Goal: Information Seeking & Learning: Check status

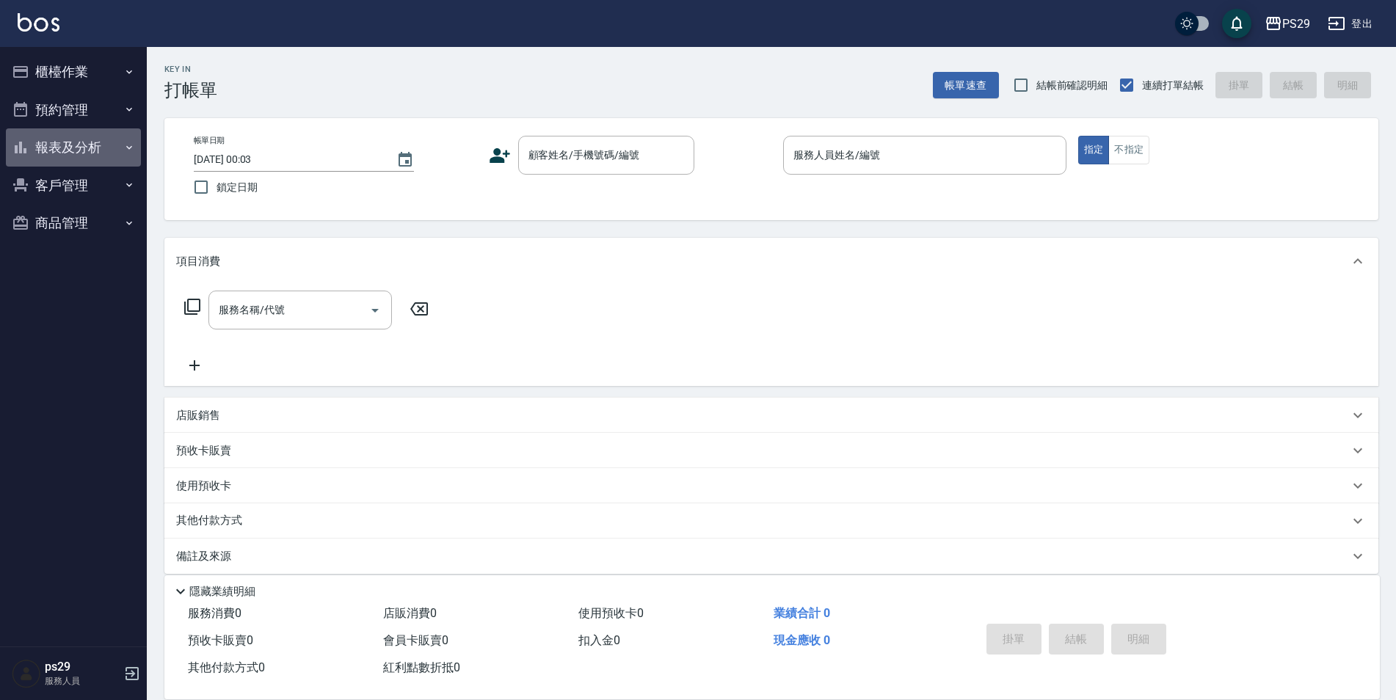
click at [20, 164] on button "報表及分析" at bounding box center [73, 147] width 135 height 38
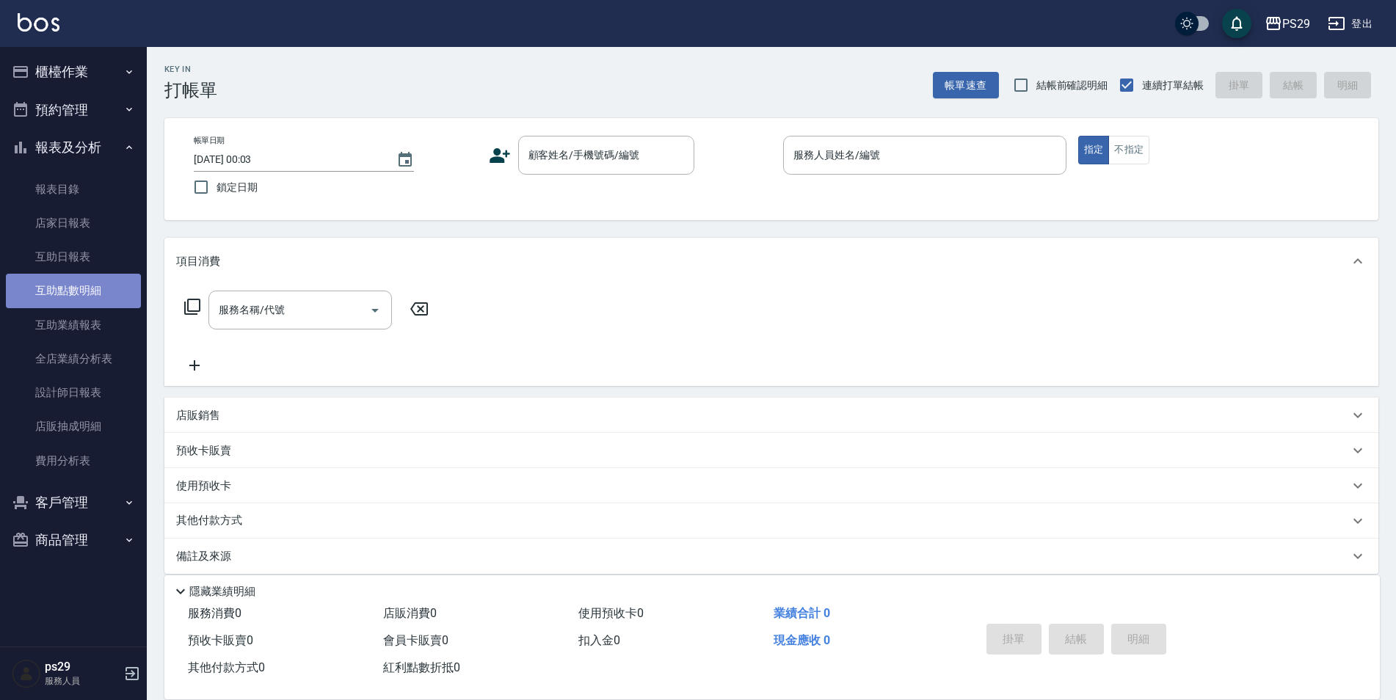
click at [90, 280] on link "互助點數明細" at bounding box center [73, 291] width 135 height 34
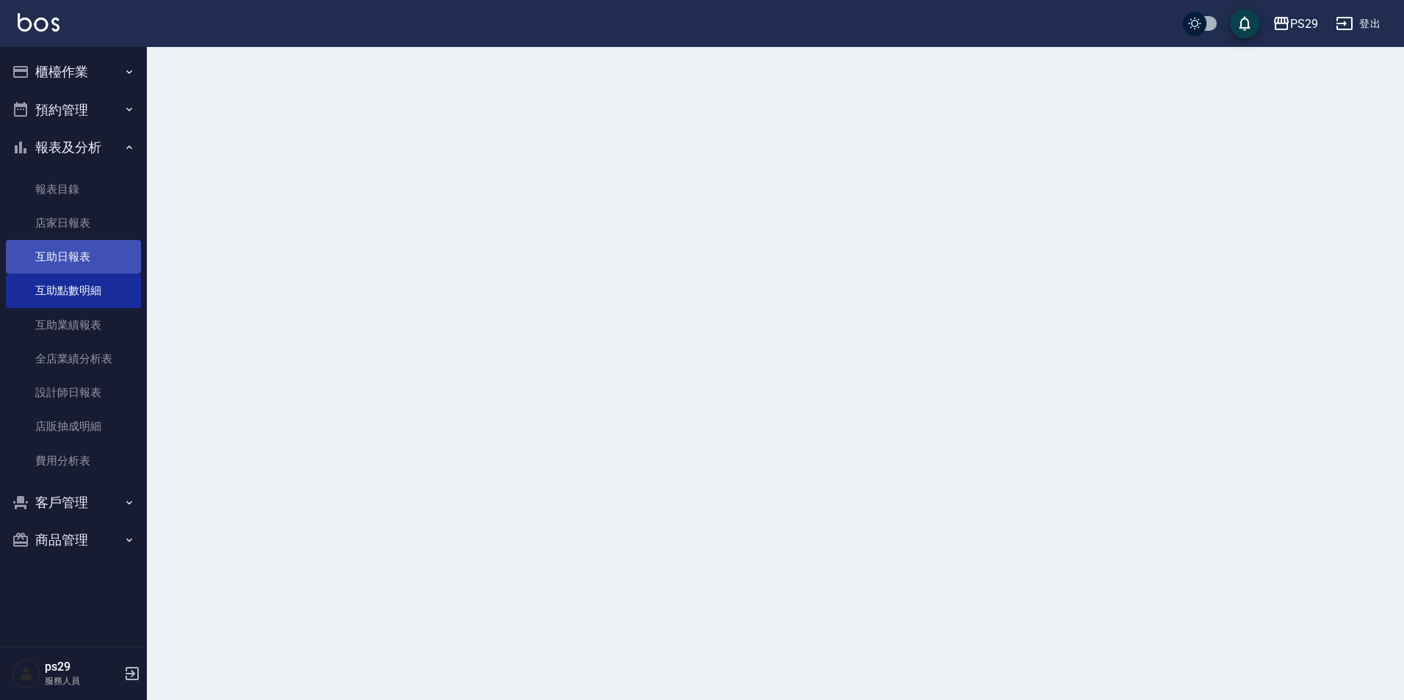
click at [102, 256] on link "互助日報表" at bounding box center [73, 257] width 135 height 34
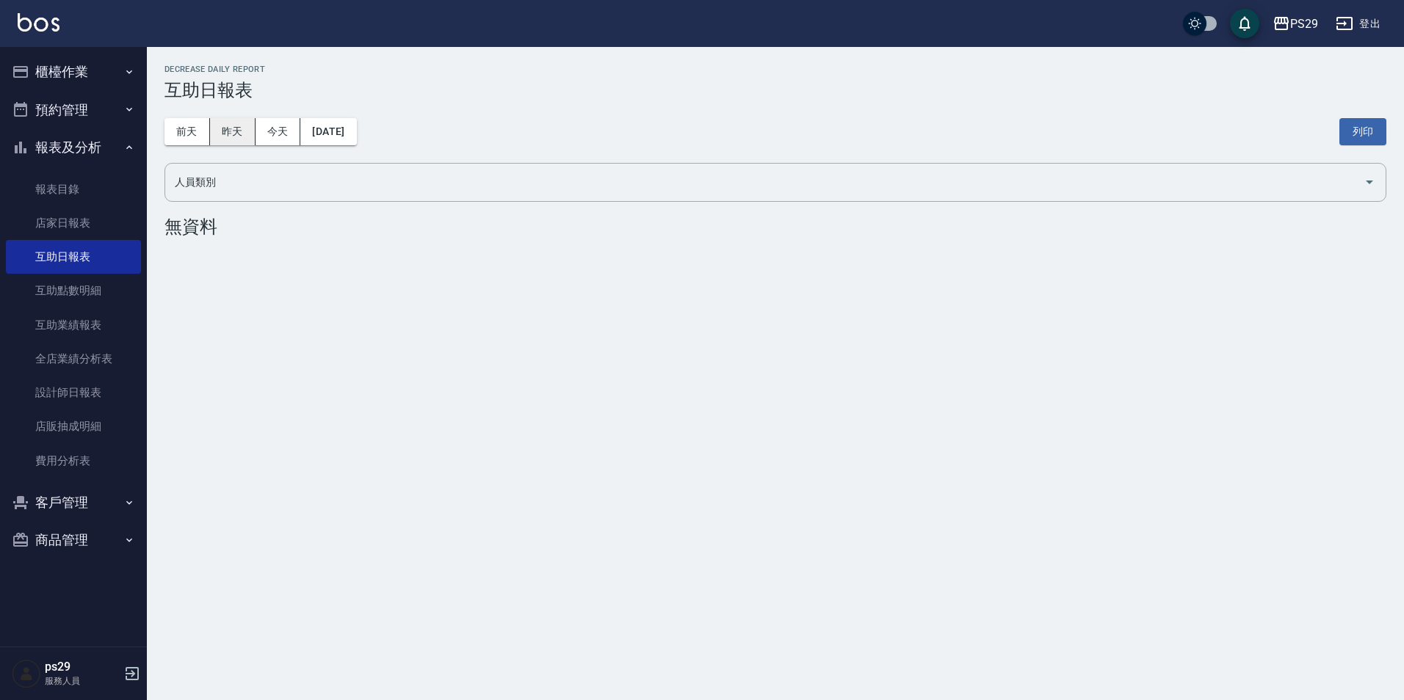
click at [231, 123] on button "昨天" at bounding box center [233, 131] width 46 height 27
click at [297, 134] on button "今天" at bounding box center [278, 131] width 46 height 27
click at [229, 145] on button "昨天" at bounding box center [233, 131] width 46 height 27
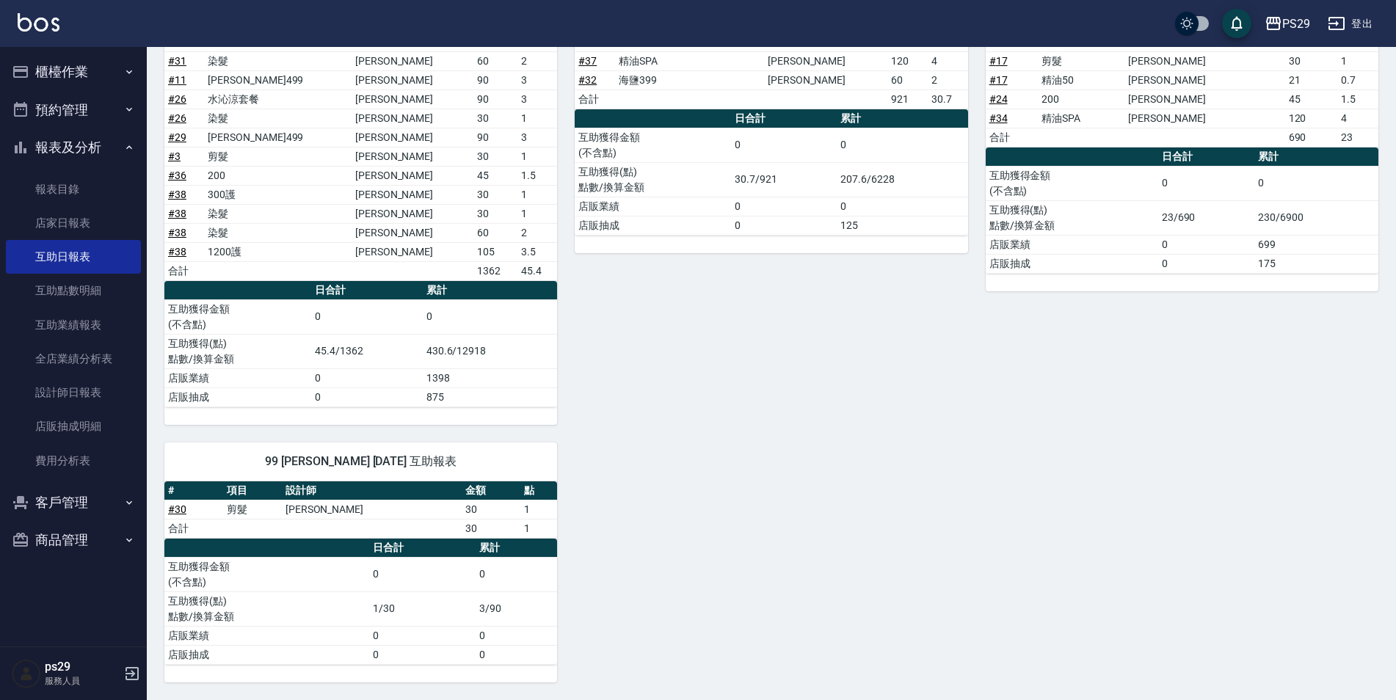
scroll to position [380, 0]
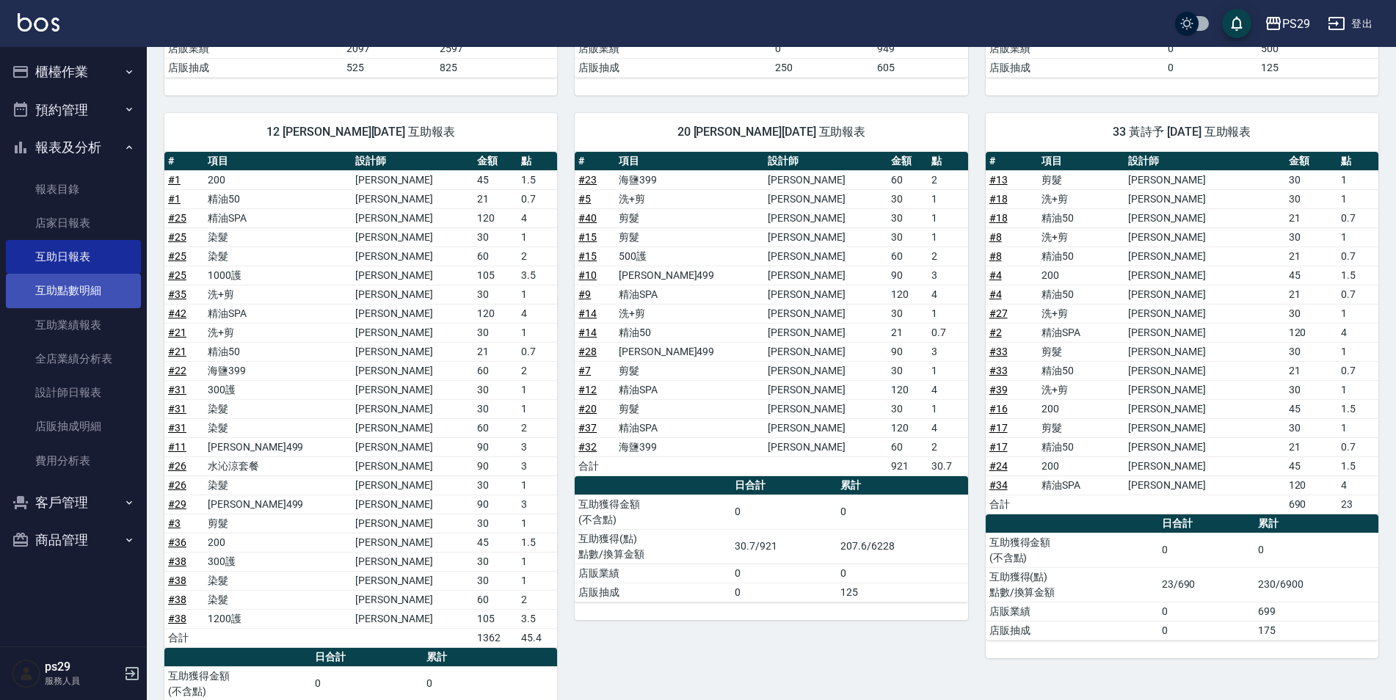
click at [117, 280] on link "互助點數明細" at bounding box center [73, 291] width 135 height 34
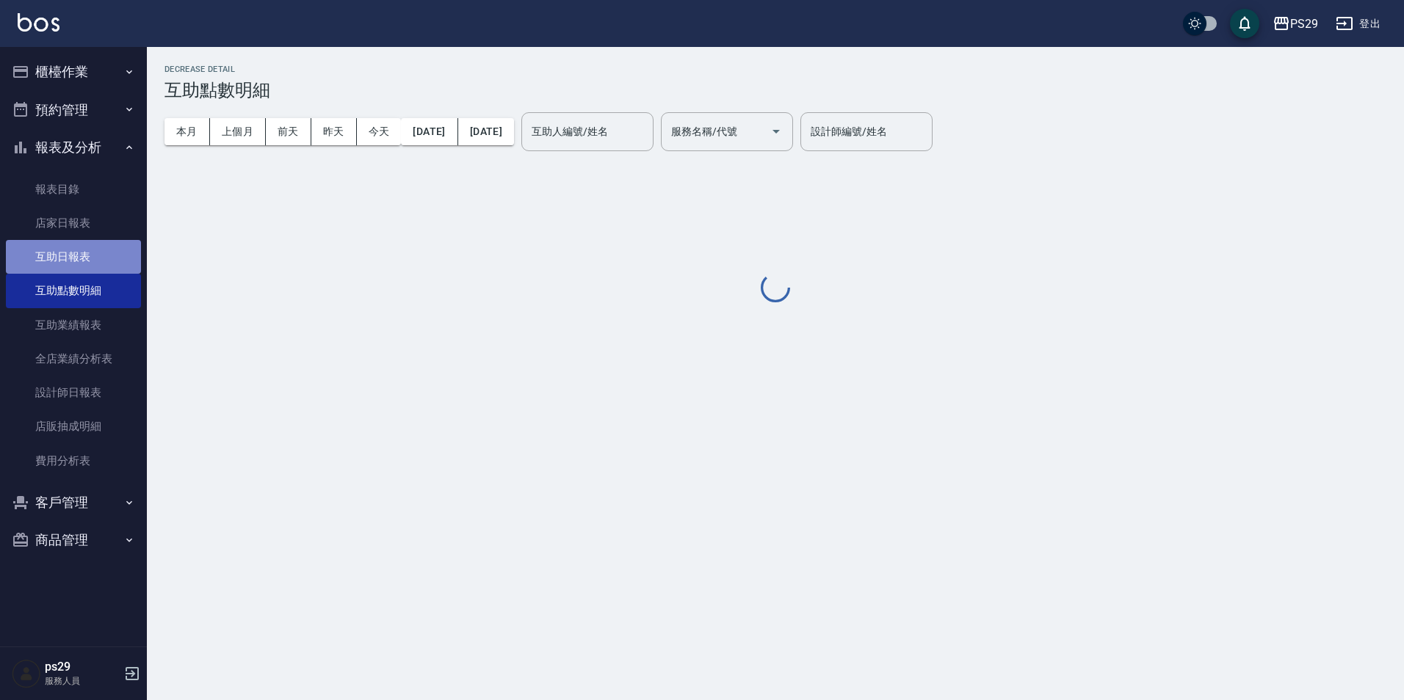
click at [123, 254] on link "互助日報表" at bounding box center [73, 257] width 135 height 34
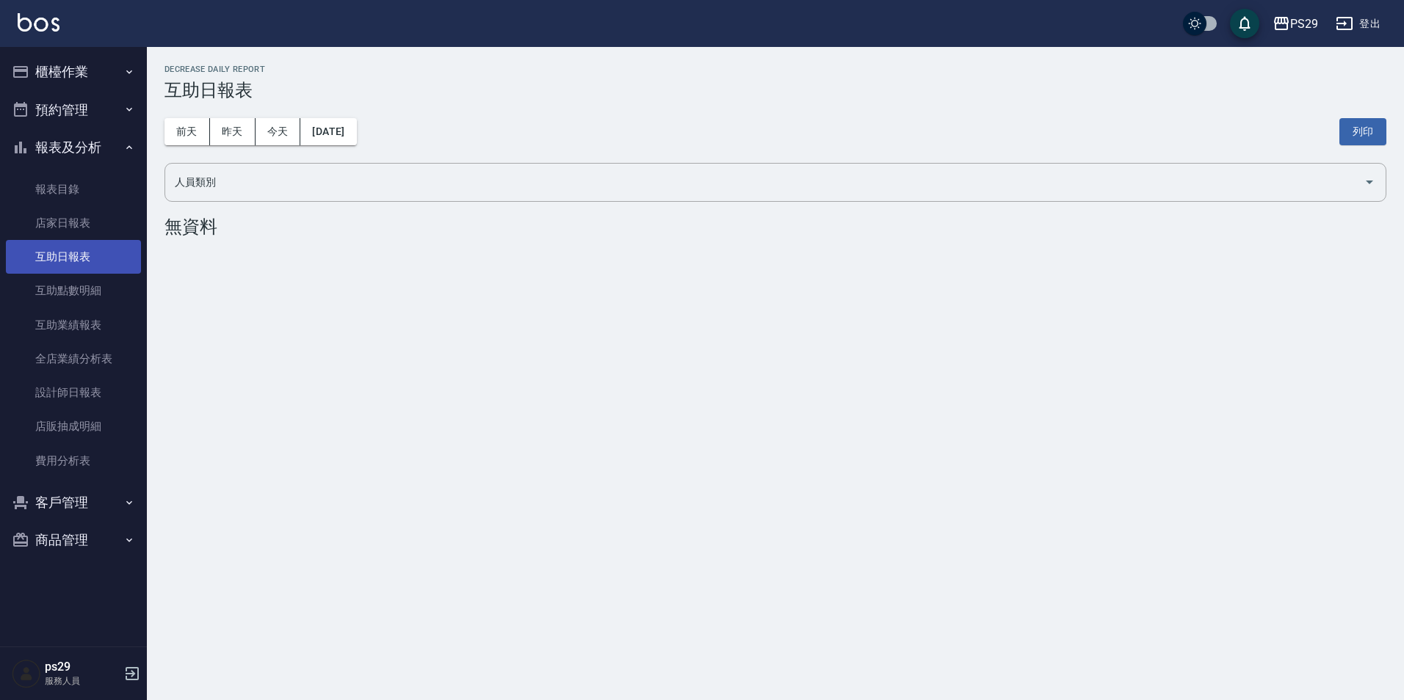
click at [113, 258] on link "互助日報表" at bounding box center [73, 257] width 135 height 34
click at [115, 215] on link "店家日報表" at bounding box center [73, 223] width 135 height 34
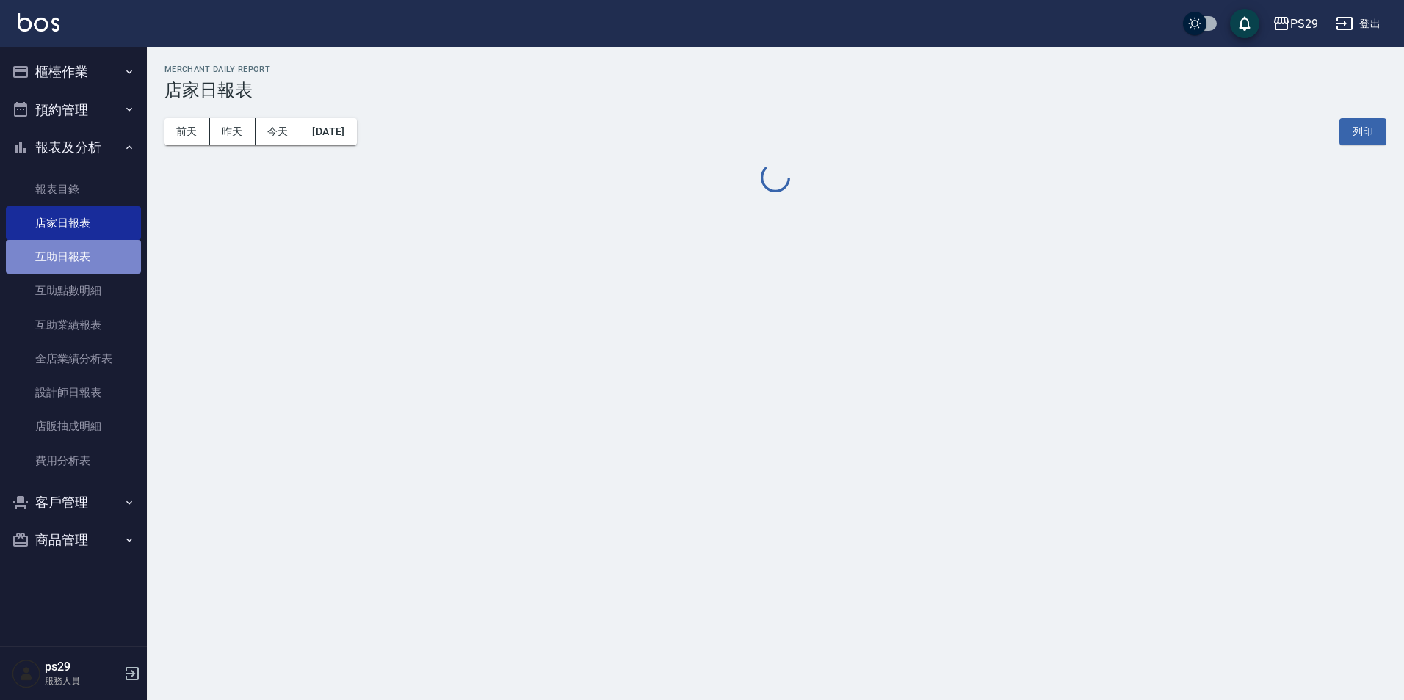
click at [109, 263] on link "互助日報表" at bounding box center [73, 257] width 135 height 34
click at [82, 238] on link "店家日報表" at bounding box center [73, 223] width 135 height 34
click at [71, 258] on link "互助日報表" at bounding box center [73, 257] width 135 height 34
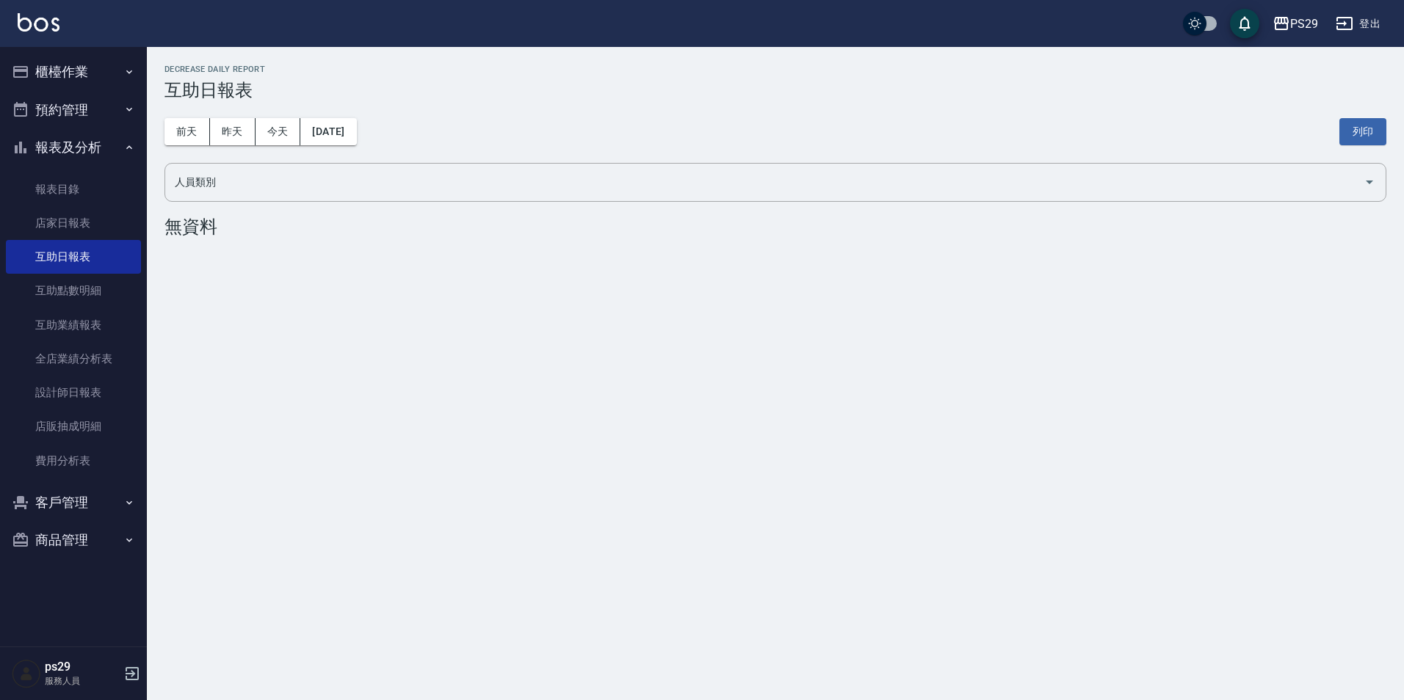
click at [195, 151] on div "[DATE] [DATE] [DATE] [DATE] 列印" at bounding box center [775, 132] width 1222 height 62
click at [208, 145] on button "前天" at bounding box center [187, 131] width 46 height 27
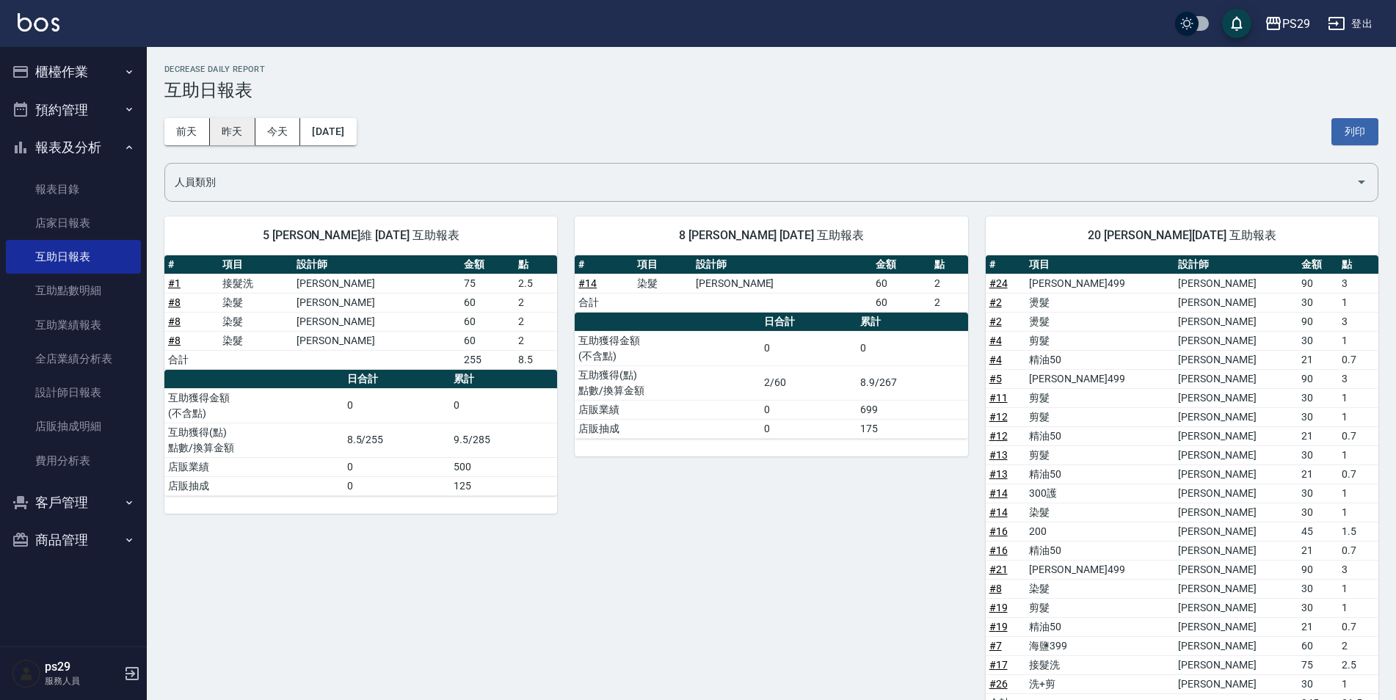
click at [240, 133] on button "昨天" at bounding box center [233, 131] width 46 height 27
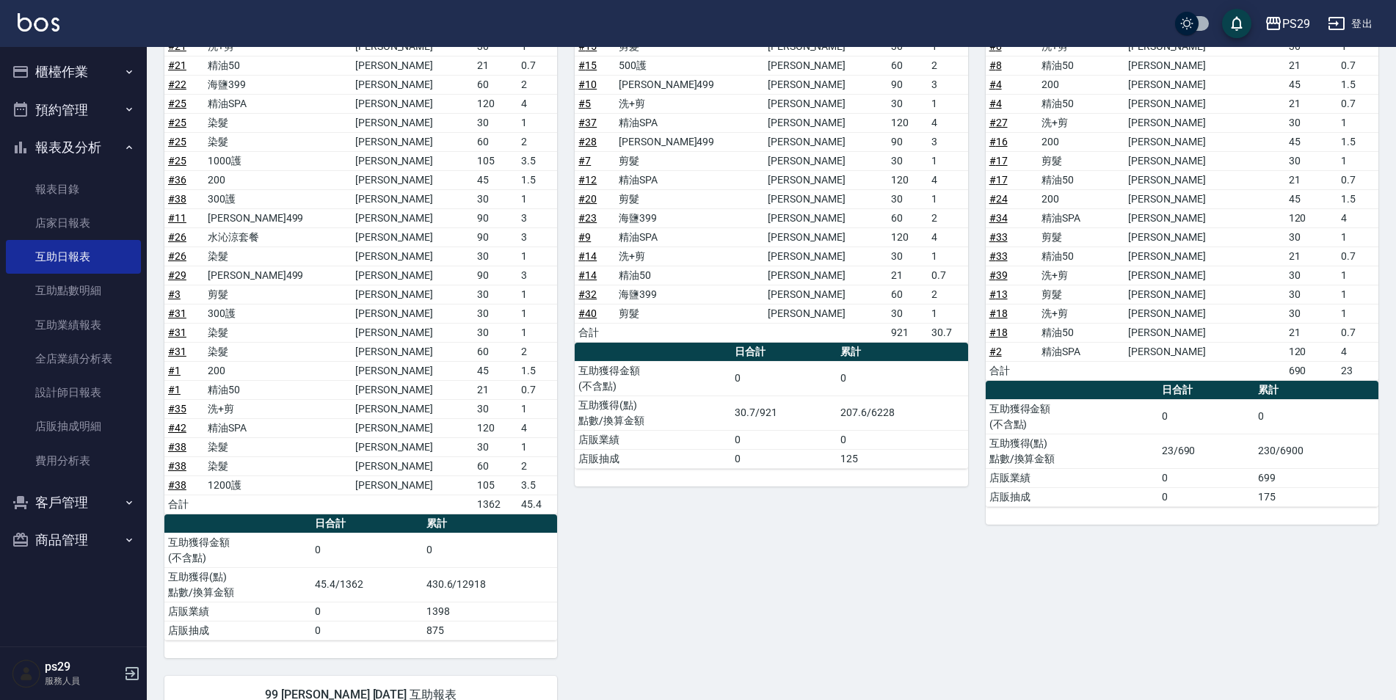
scroll to position [147, 0]
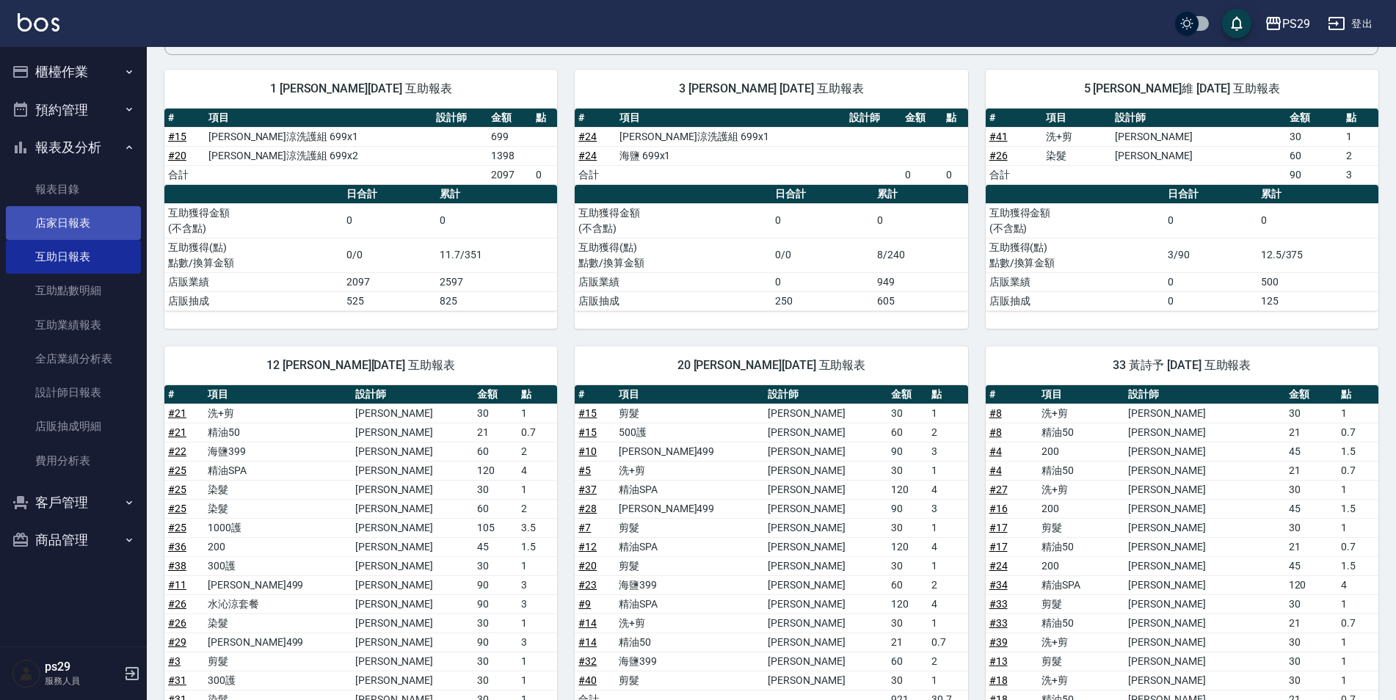
drag, startPoint x: 101, startPoint y: 272, endPoint x: 127, endPoint y: 206, distance: 71.2
click at [101, 271] on link "互助日報表" at bounding box center [73, 257] width 135 height 34
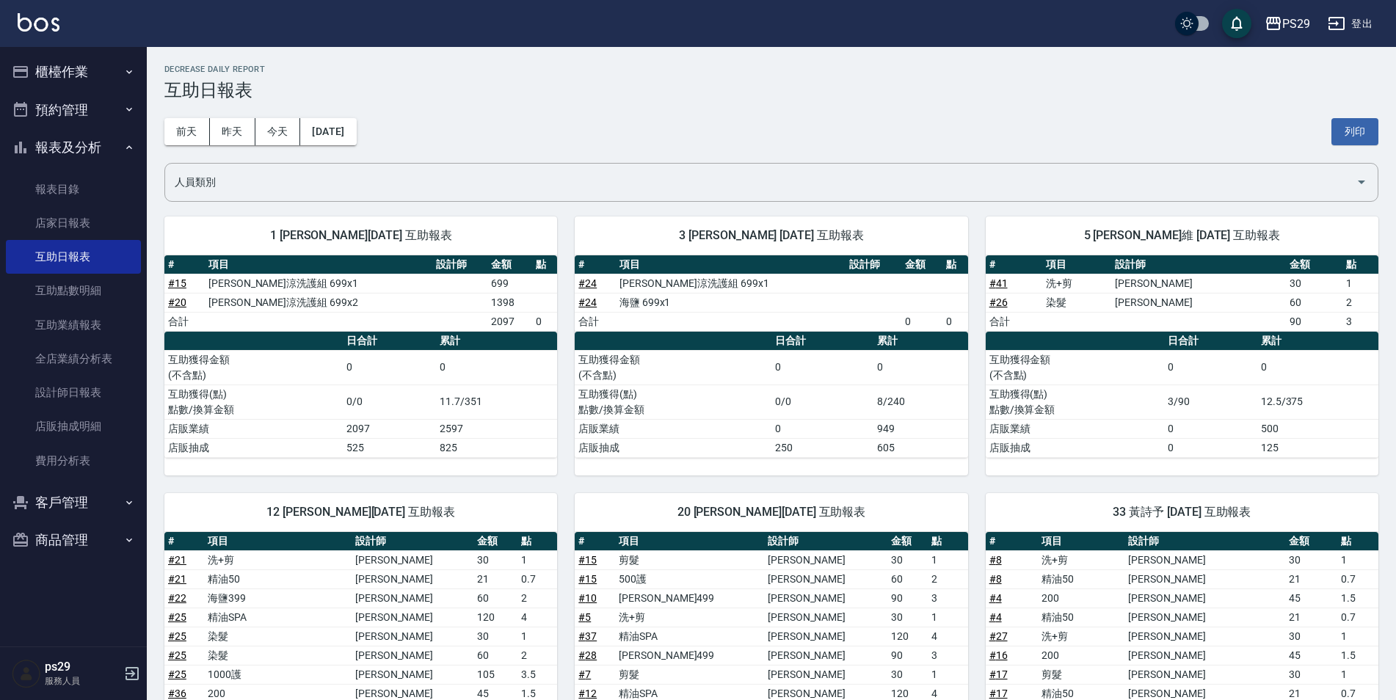
click at [232, 147] on div "[DATE] [DATE] [DATE] [DATE] 列印" at bounding box center [771, 132] width 1214 height 62
drag, startPoint x: 234, startPoint y: 131, endPoint x: 279, endPoint y: 151, distance: 49.3
click at [234, 131] on button "昨天" at bounding box center [233, 131] width 46 height 27
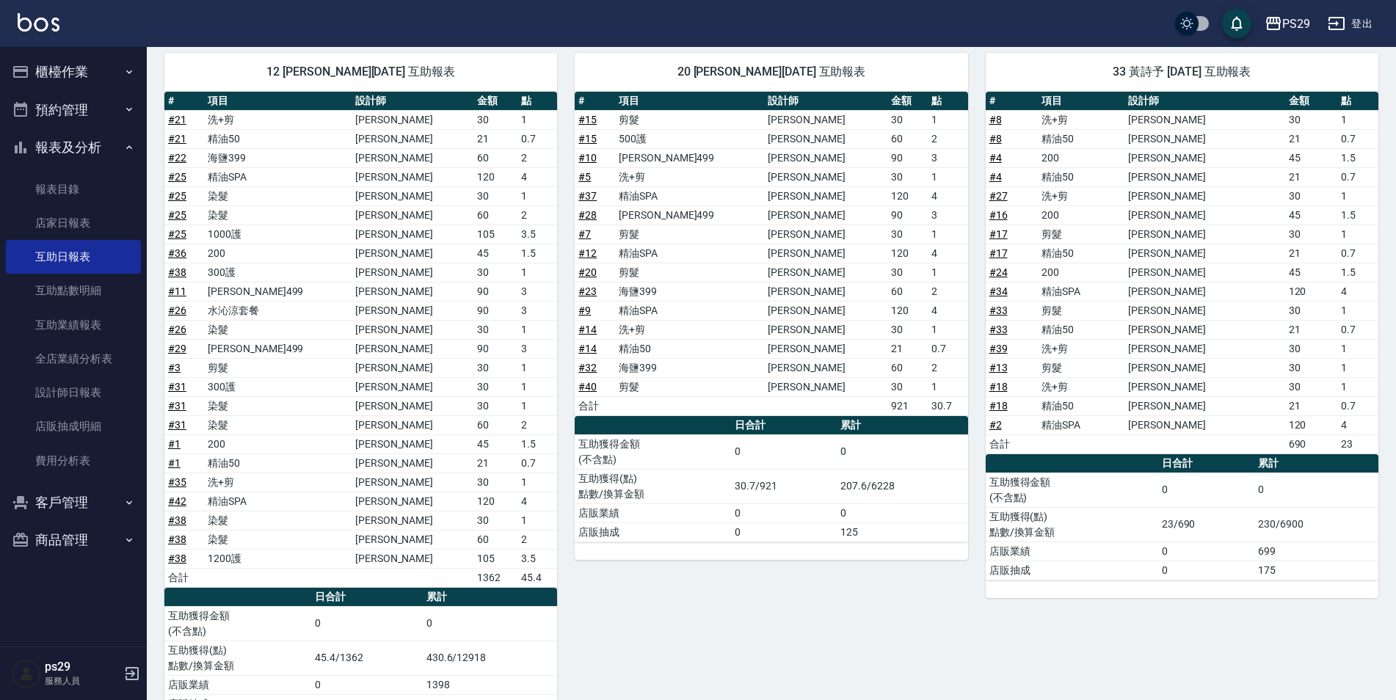
scroll to position [734, 0]
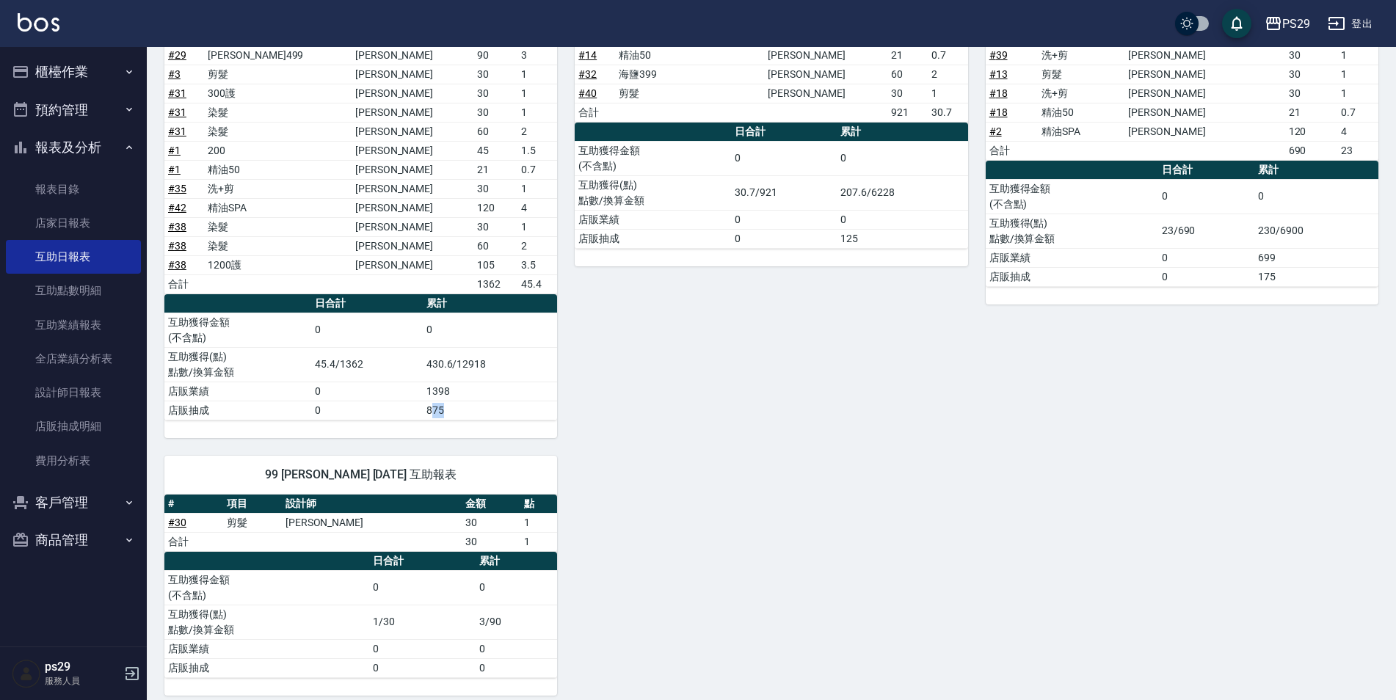
drag, startPoint x: 430, startPoint y: 410, endPoint x: 452, endPoint y: 407, distance: 22.3
click at [452, 407] on td "875" at bounding box center [490, 410] width 135 height 19
click at [675, 405] on div "20 [PERSON_NAME][DATE] 互助報表 # 項目 設計師 金額 點 # 15 剪髮 [PERSON_NAME] 30 1 # 15 500護 …" at bounding box center [762, 90] width 410 height 697
click at [903, 498] on div "1 [PERSON_NAME][DATE] 互助報表 # 項目 設計師 金額 點 # 15 水水沁涼洗護組 699x1 699 # 20 水水沁涼洗護組 69…" at bounding box center [763, 80] width 1232 height 1231
click at [664, 325] on div "20 [PERSON_NAME][DATE] 互助報表 # 項目 設計師 金額 點 # 15 剪髮 [PERSON_NAME] 30 1 # 15 500護 …" at bounding box center [762, 90] width 410 height 697
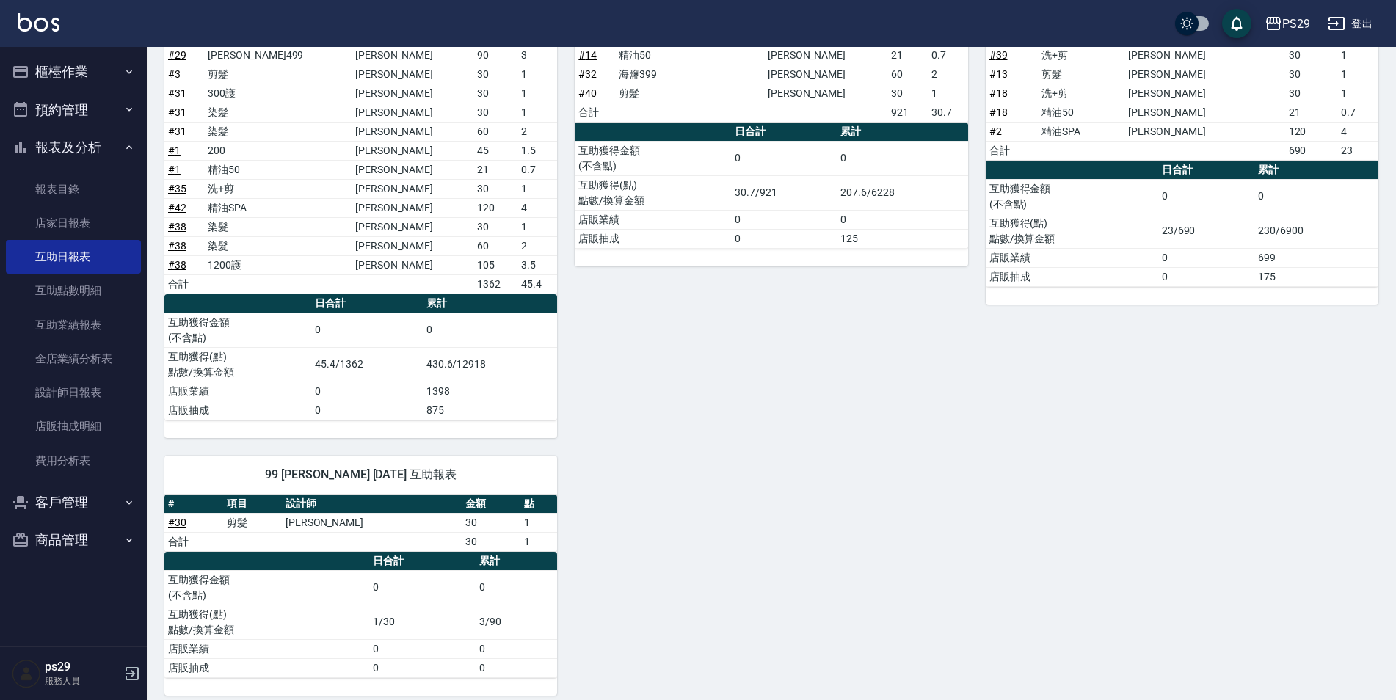
click at [478, 407] on td "875" at bounding box center [490, 410] width 135 height 19
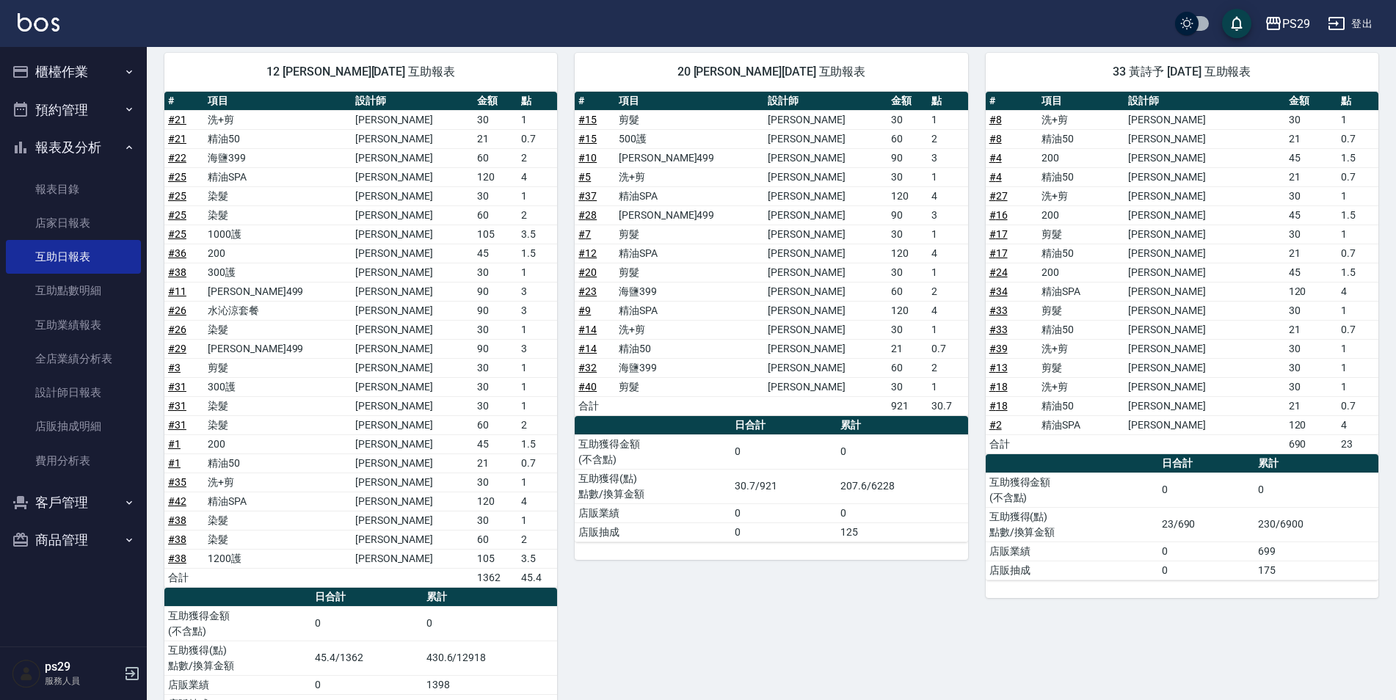
scroll to position [367, 0]
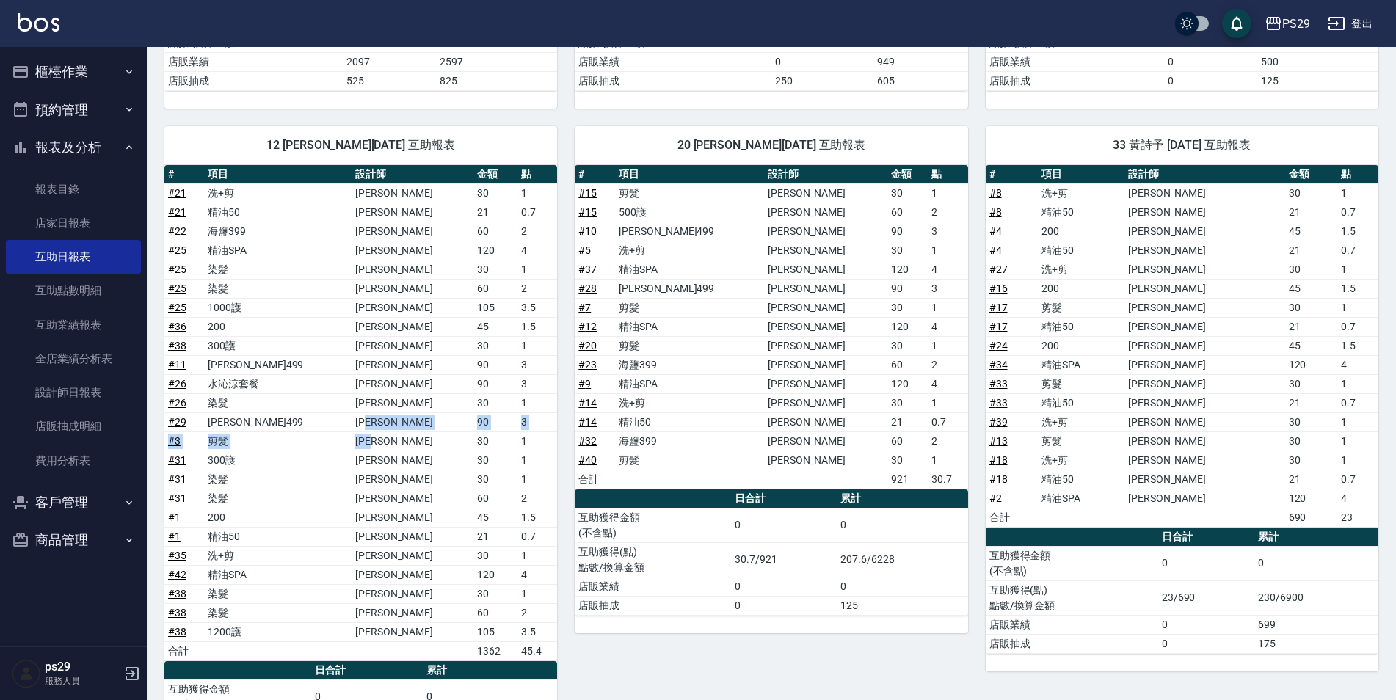
drag, startPoint x: 376, startPoint y: 422, endPoint x: 388, endPoint y: 444, distance: 25.0
click at [388, 444] on tbody "# 21 洗+剪 [PERSON_NAME] 30 1 # 21 精油50 [PERSON_NAME] 21 0.7 # 22 海鹽399 [PERSON_N…" at bounding box center [360, 422] width 393 height 477
drag, startPoint x: 388, startPoint y: 444, endPoint x: 398, endPoint y: 482, distance: 38.8
click at [398, 482] on td "[PERSON_NAME]" at bounding box center [413, 479] width 123 height 19
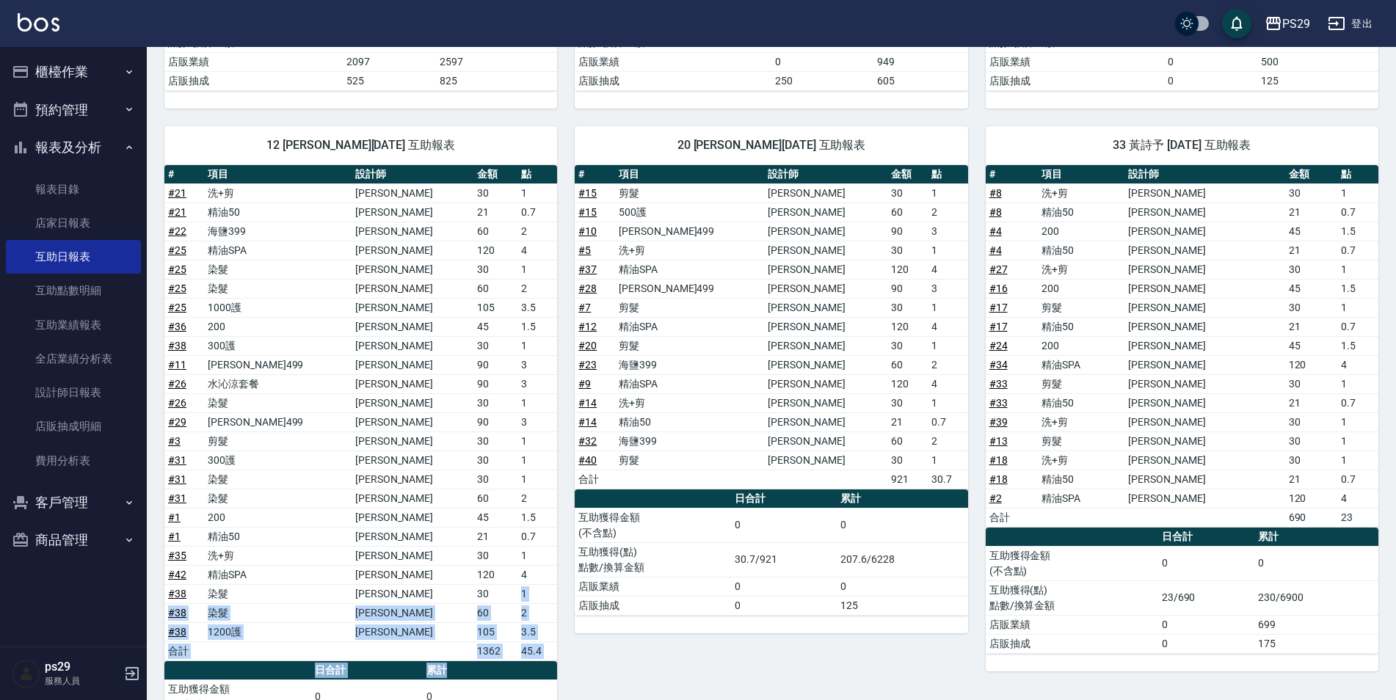
drag, startPoint x: 449, startPoint y: 590, endPoint x: 483, endPoint y: 667, distance: 83.8
click at [483, 667] on div "# 項目 設計師 金額 點 # 21 洗+剪 [PERSON_NAME] 30 1 # 21 精油50 [PERSON_NAME] 21 0.7 # 22 海…" at bounding box center [360, 476] width 393 height 622
drag, startPoint x: 483, startPoint y: 667, endPoint x: 627, endPoint y: 683, distance: 144.8
click at [627, 683] on div "20 [PERSON_NAME][DATE] 互助報表 # 項目 設計師 金額 點 # 15 剪髮 [PERSON_NAME] 30 1 # 15 500護 …" at bounding box center [762, 457] width 410 height 697
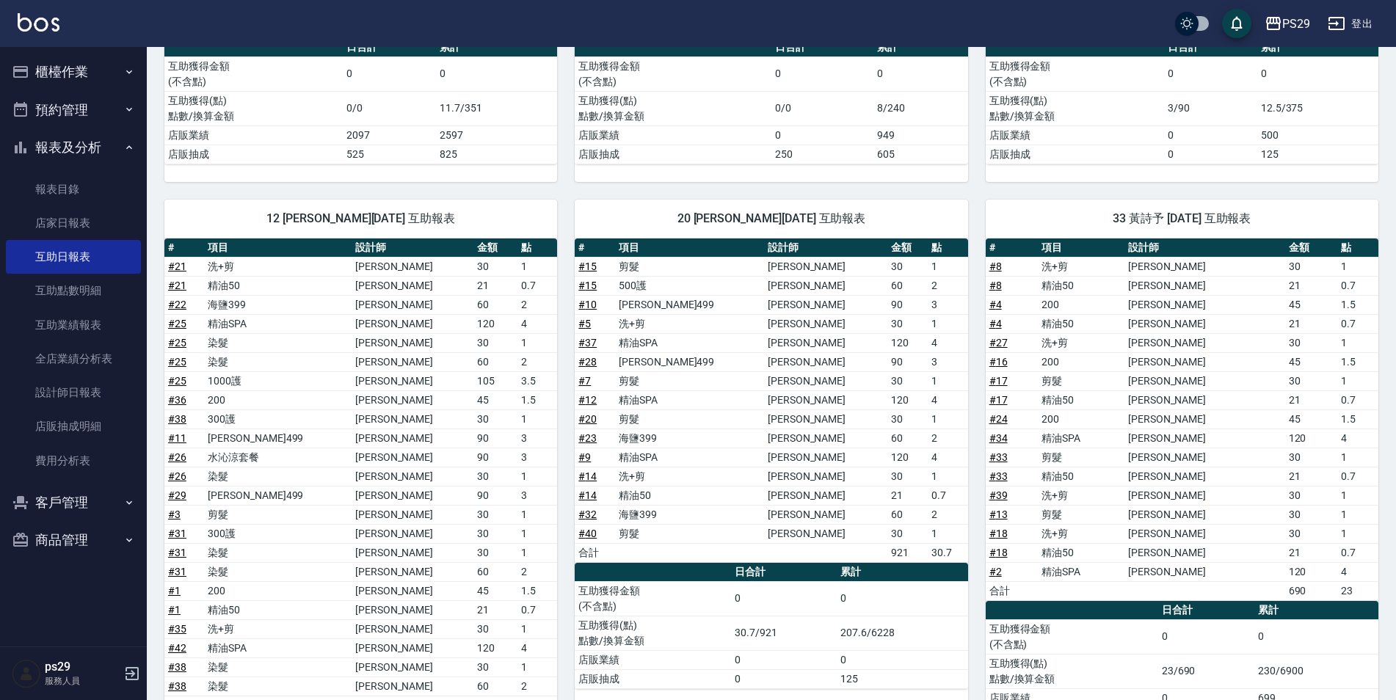
scroll to position [0, 0]
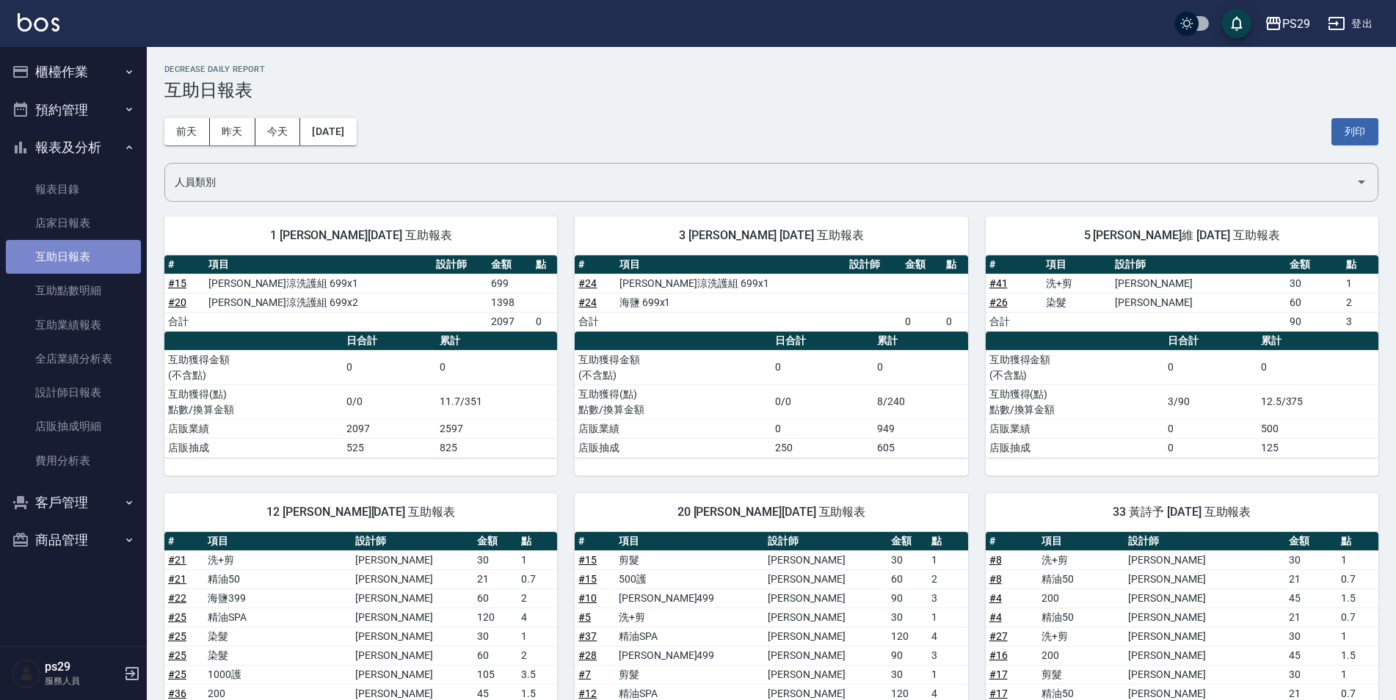
click at [110, 258] on link "互助日報表" at bounding box center [73, 257] width 135 height 34
click at [117, 266] on link "互助日報表" at bounding box center [73, 257] width 135 height 34
click at [123, 247] on link "互助日報表" at bounding box center [73, 257] width 135 height 34
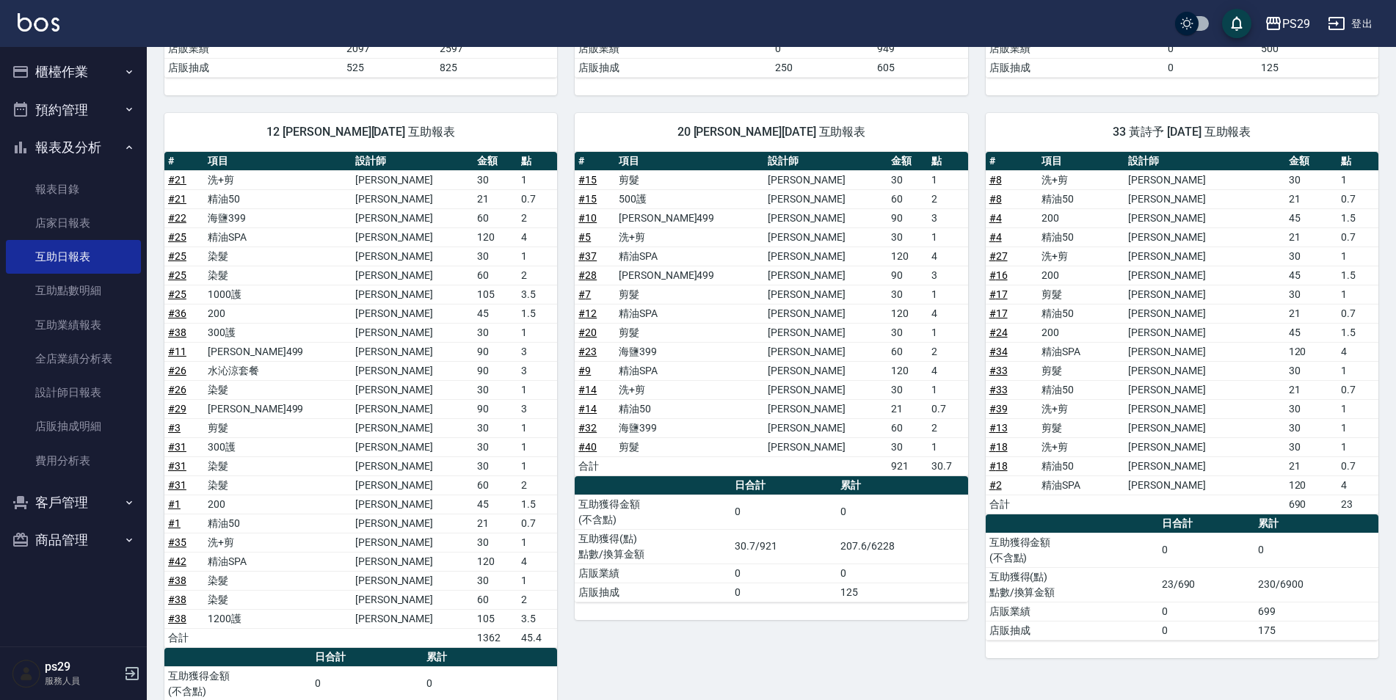
scroll to position [87, 0]
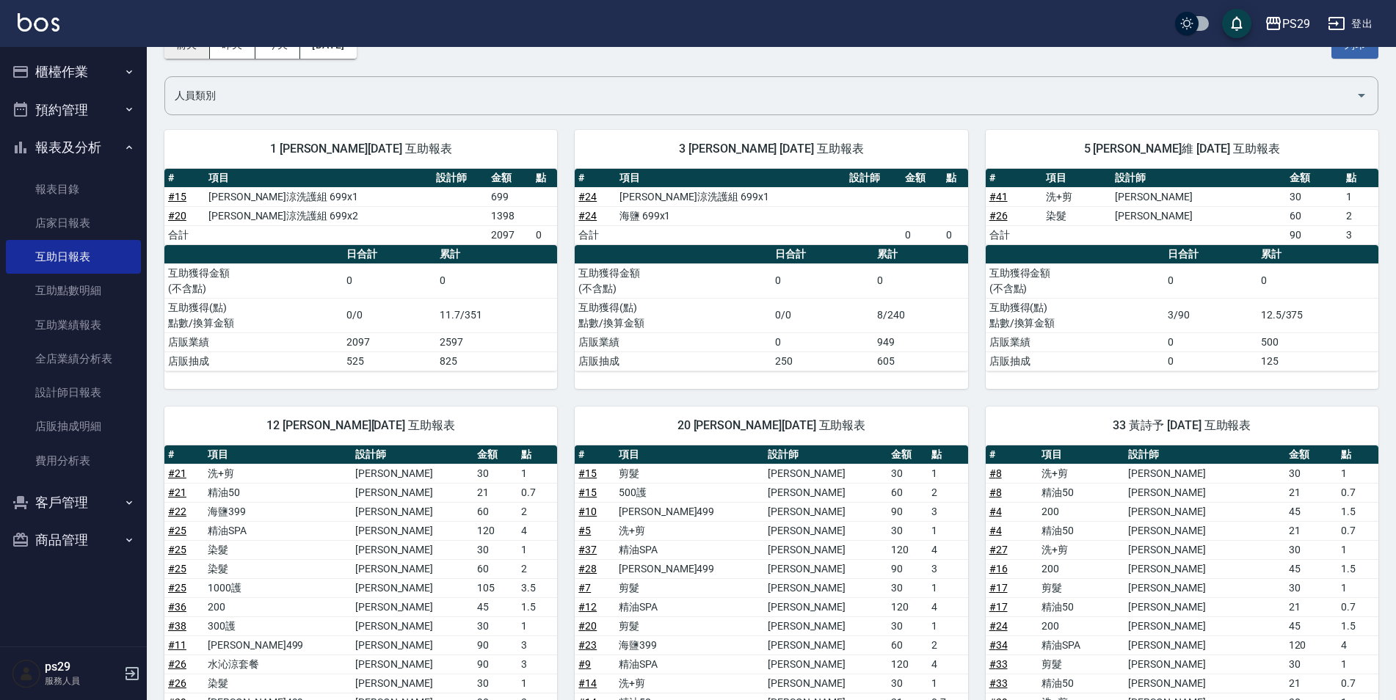
click at [184, 54] on button "前天" at bounding box center [187, 45] width 46 height 27
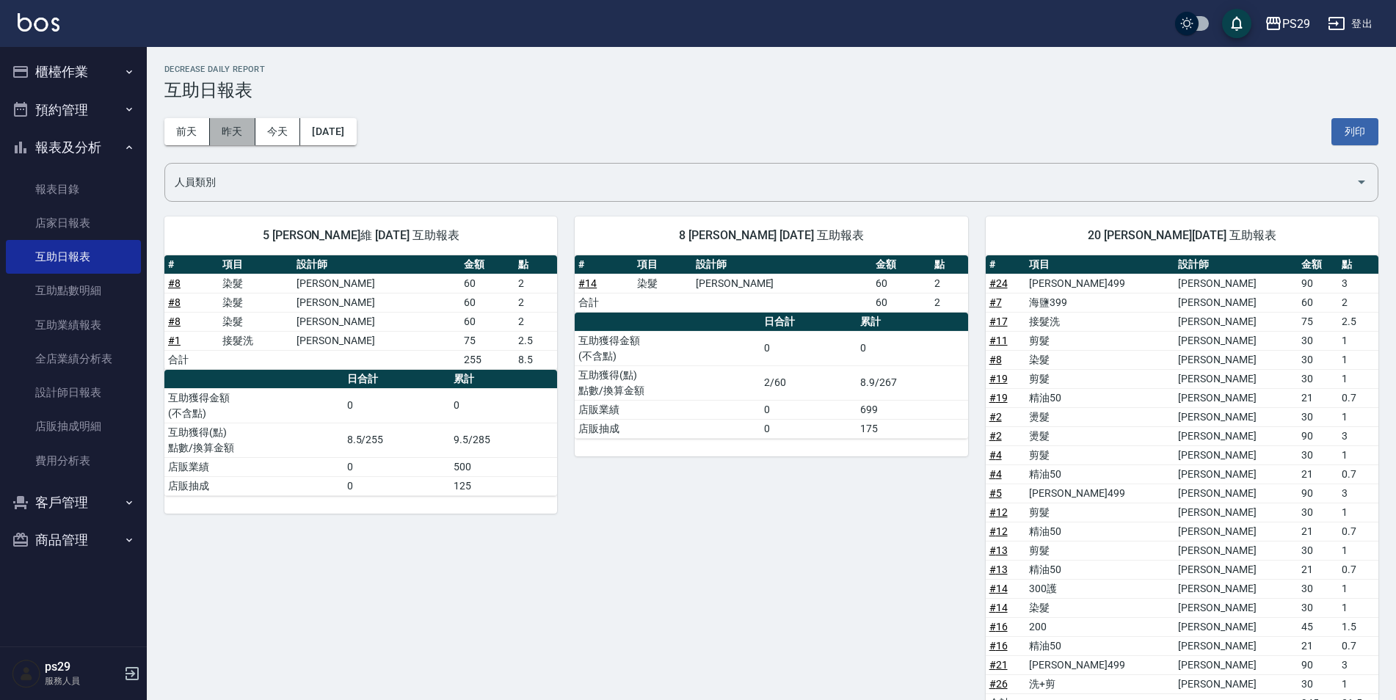
click at [233, 130] on button "昨天" at bounding box center [233, 131] width 46 height 27
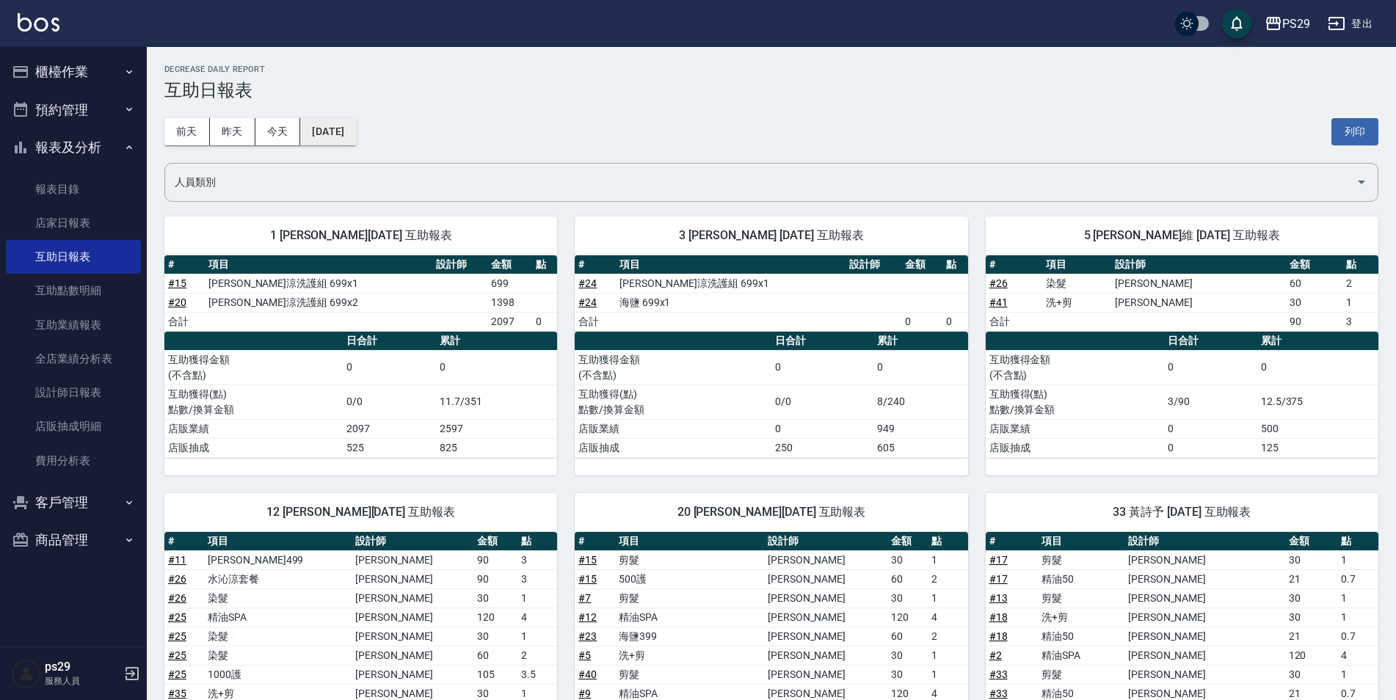
click at [356, 130] on button "[DATE]" at bounding box center [328, 131] width 56 height 27
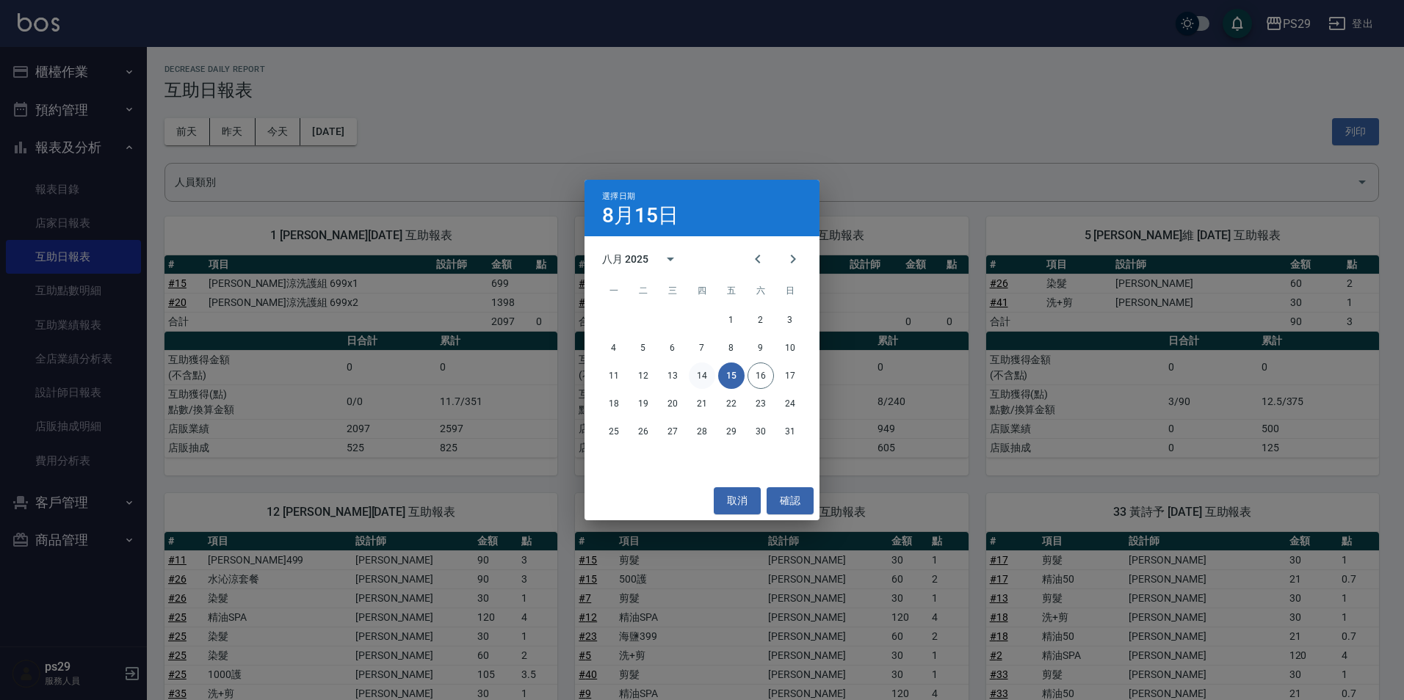
click at [694, 380] on button "14" at bounding box center [702, 376] width 26 height 26
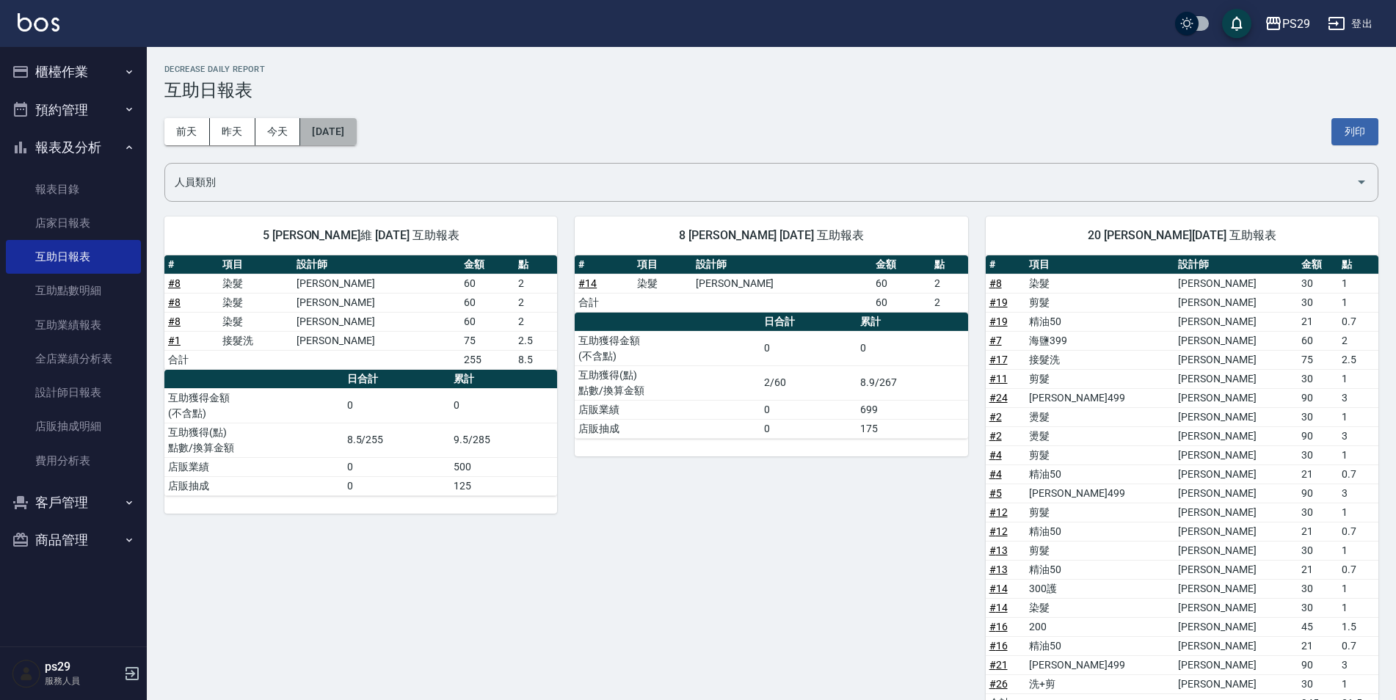
click at [339, 134] on button "[DATE]" at bounding box center [328, 131] width 56 height 27
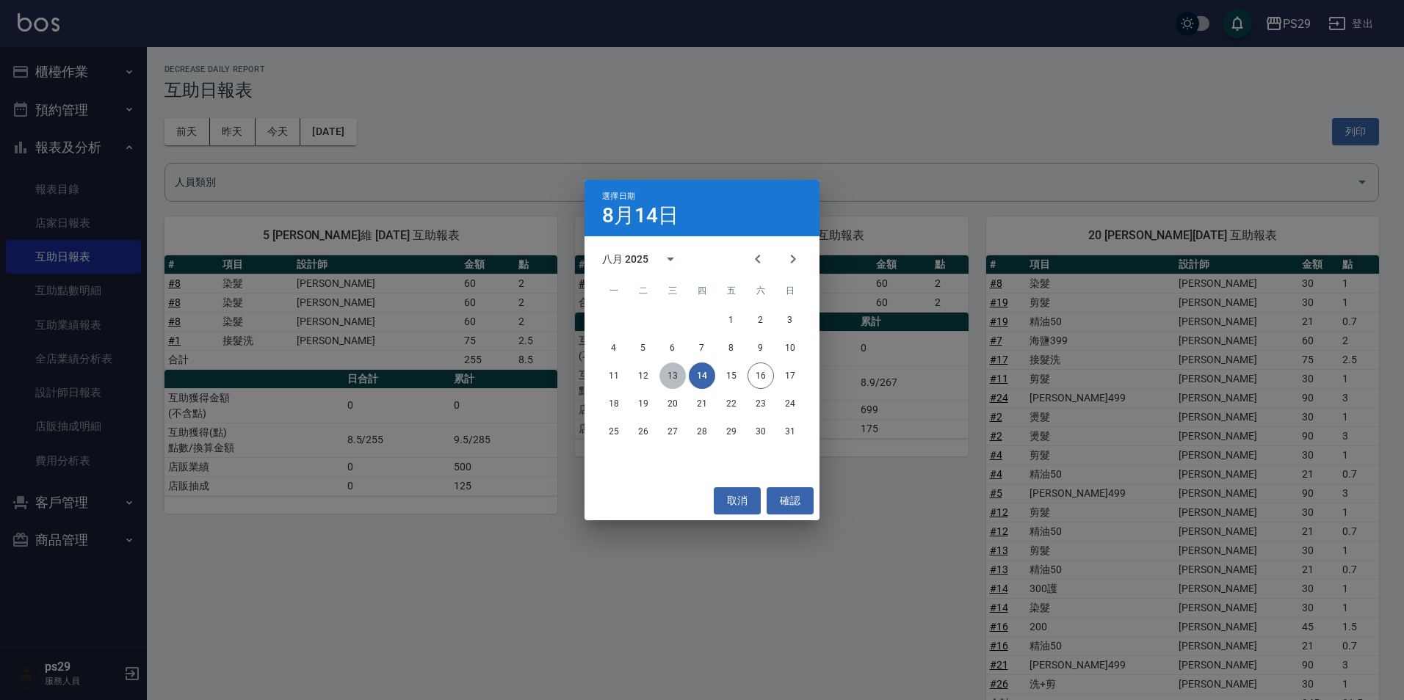
click at [676, 380] on button "13" at bounding box center [672, 376] width 26 height 26
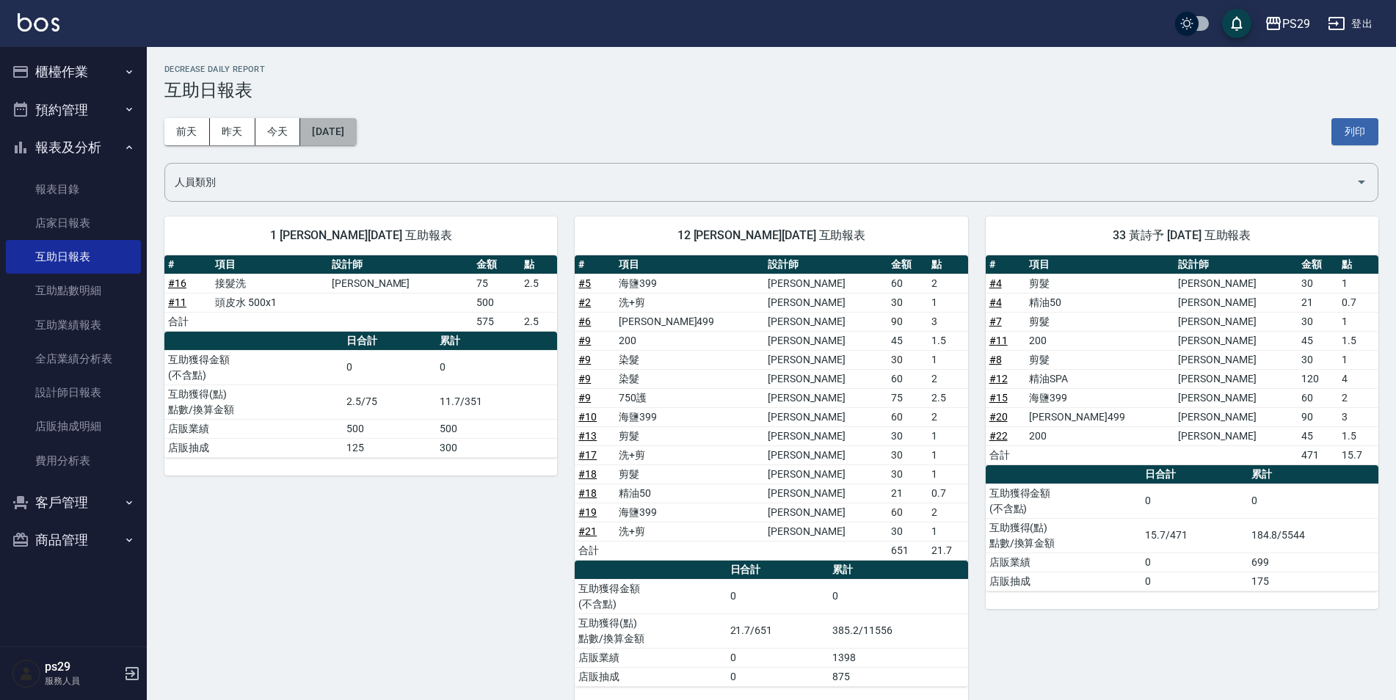
click at [356, 130] on button "[DATE]" at bounding box center [328, 131] width 56 height 27
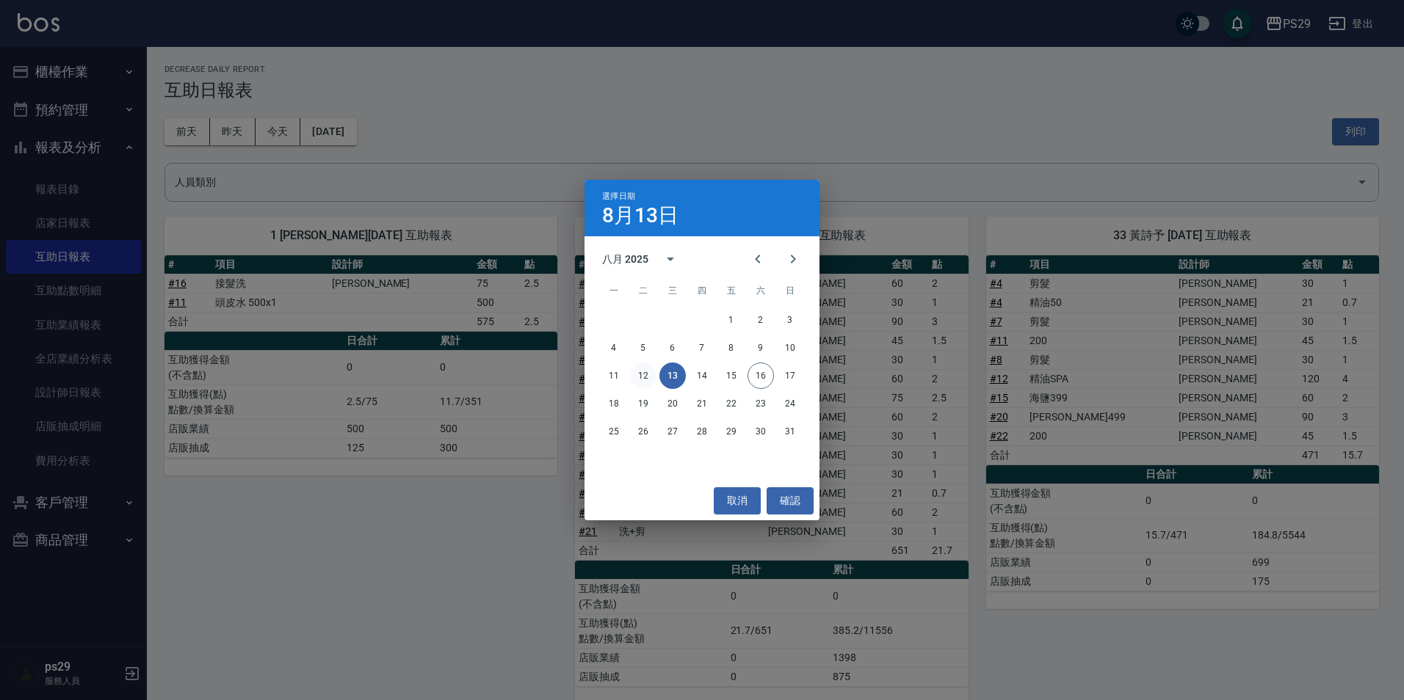
click at [642, 366] on button "12" at bounding box center [643, 376] width 26 height 26
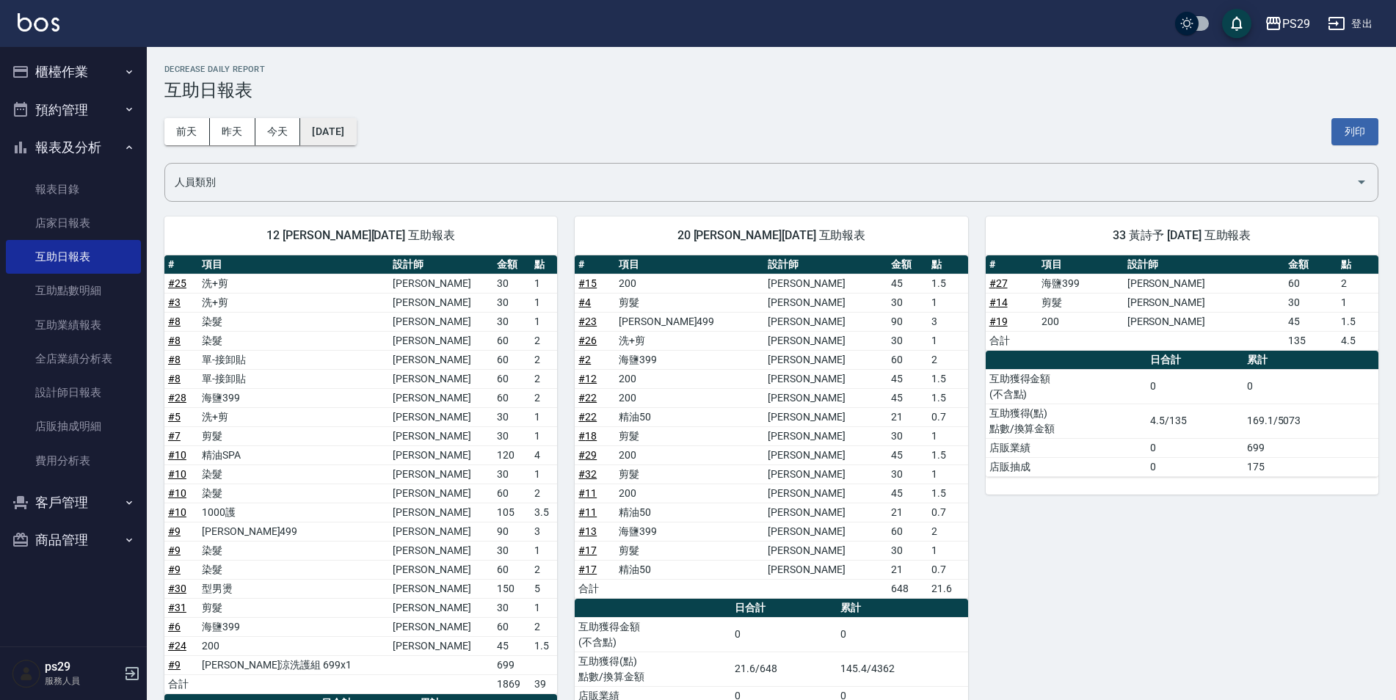
click at [336, 137] on button "[DATE]" at bounding box center [328, 131] width 56 height 27
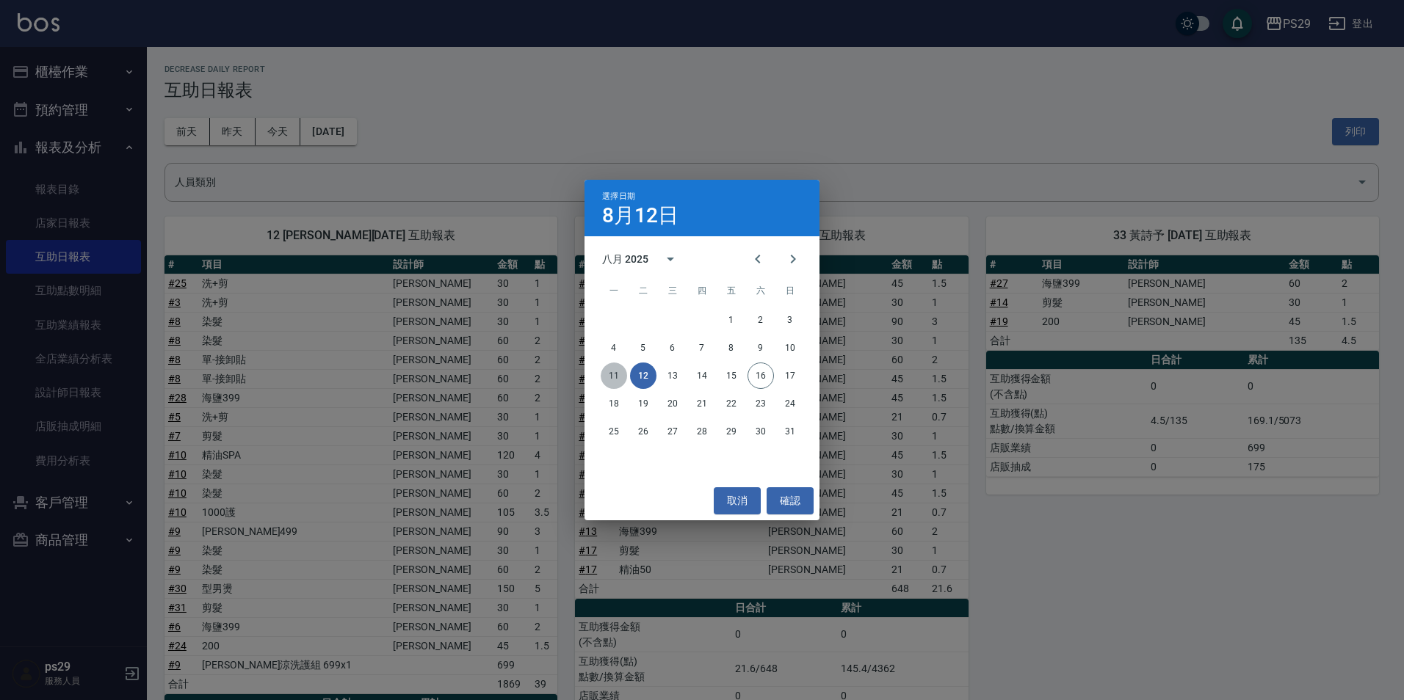
click at [611, 381] on button "11" at bounding box center [613, 376] width 26 height 26
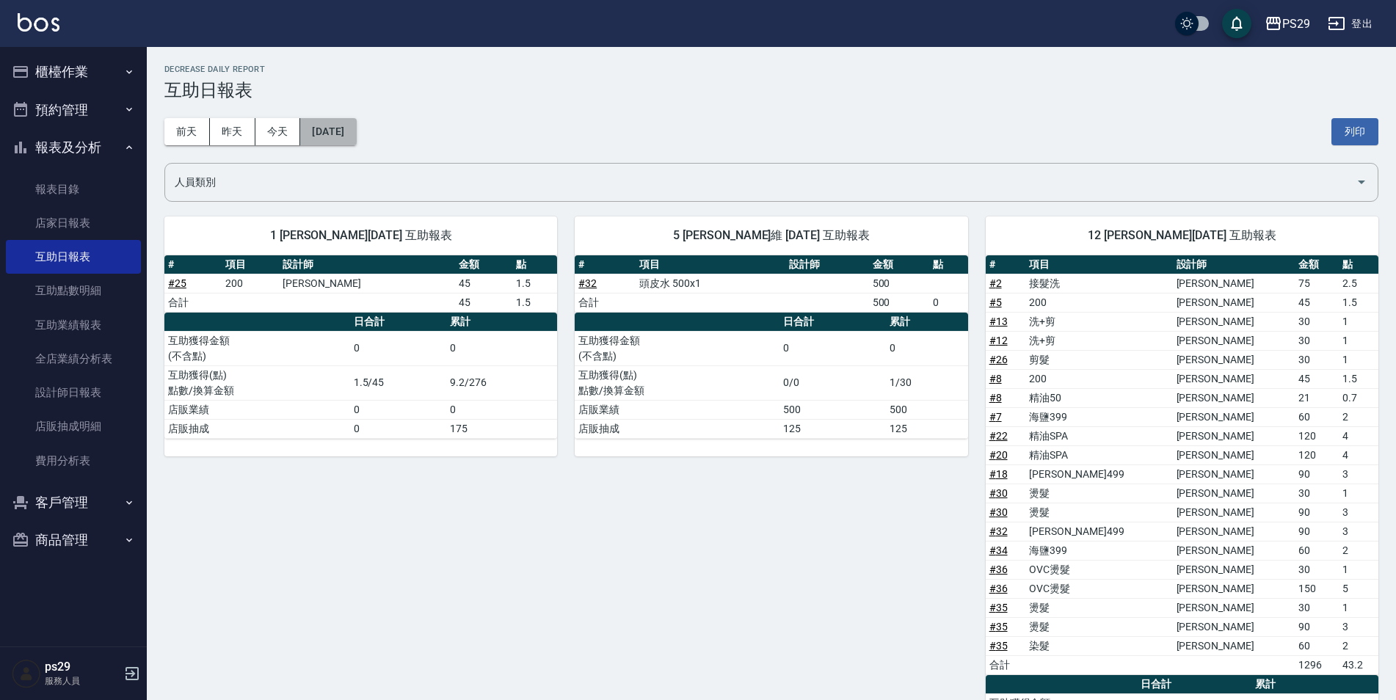
click at [356, 126] on button "[DATE]" at bounding box center [328, 131] width 56 height 27
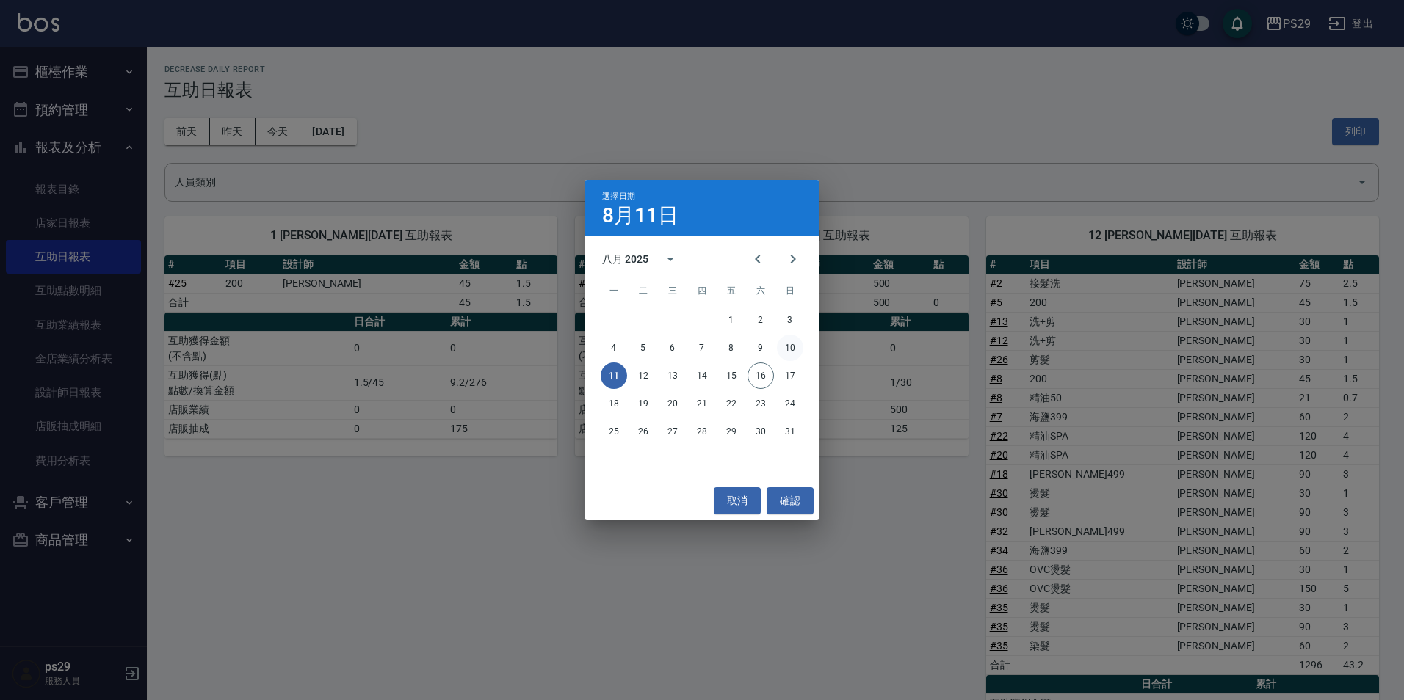
click at [788, 346] on button "10" at bounding box center [790, 348] width 26 height 26
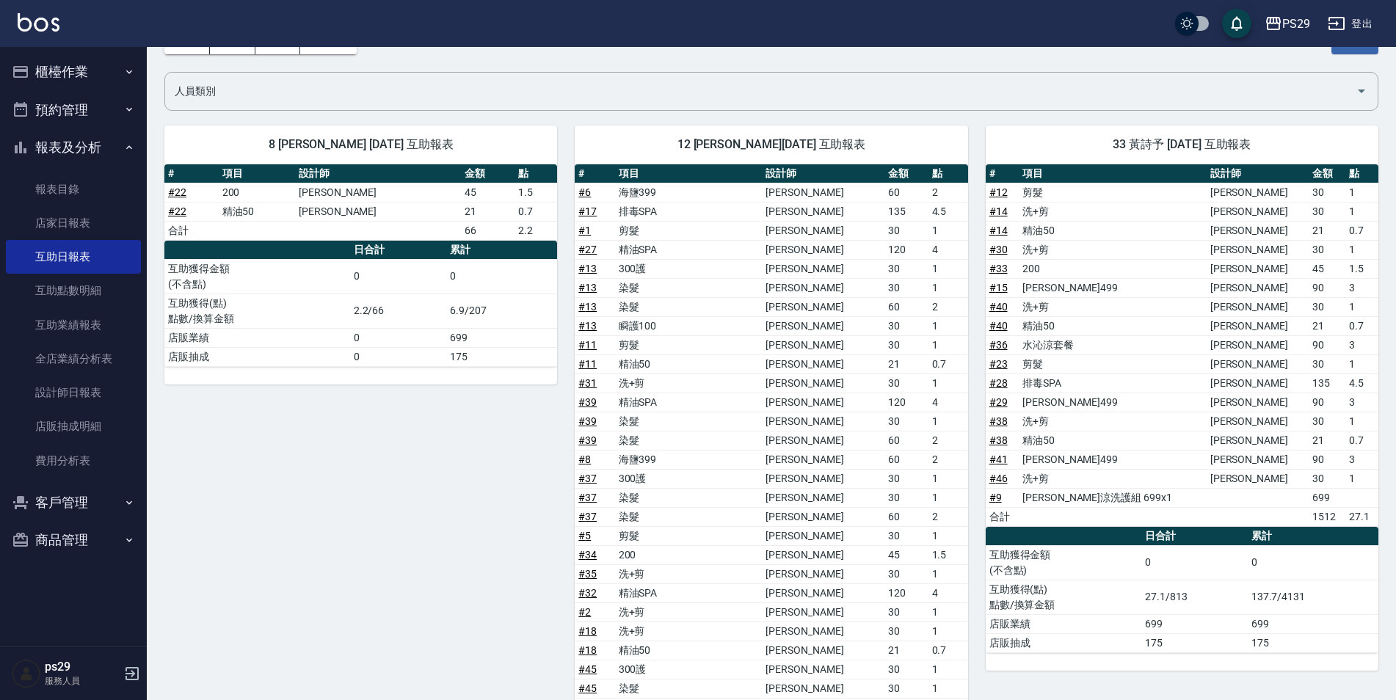
scroll to position [385, 0]
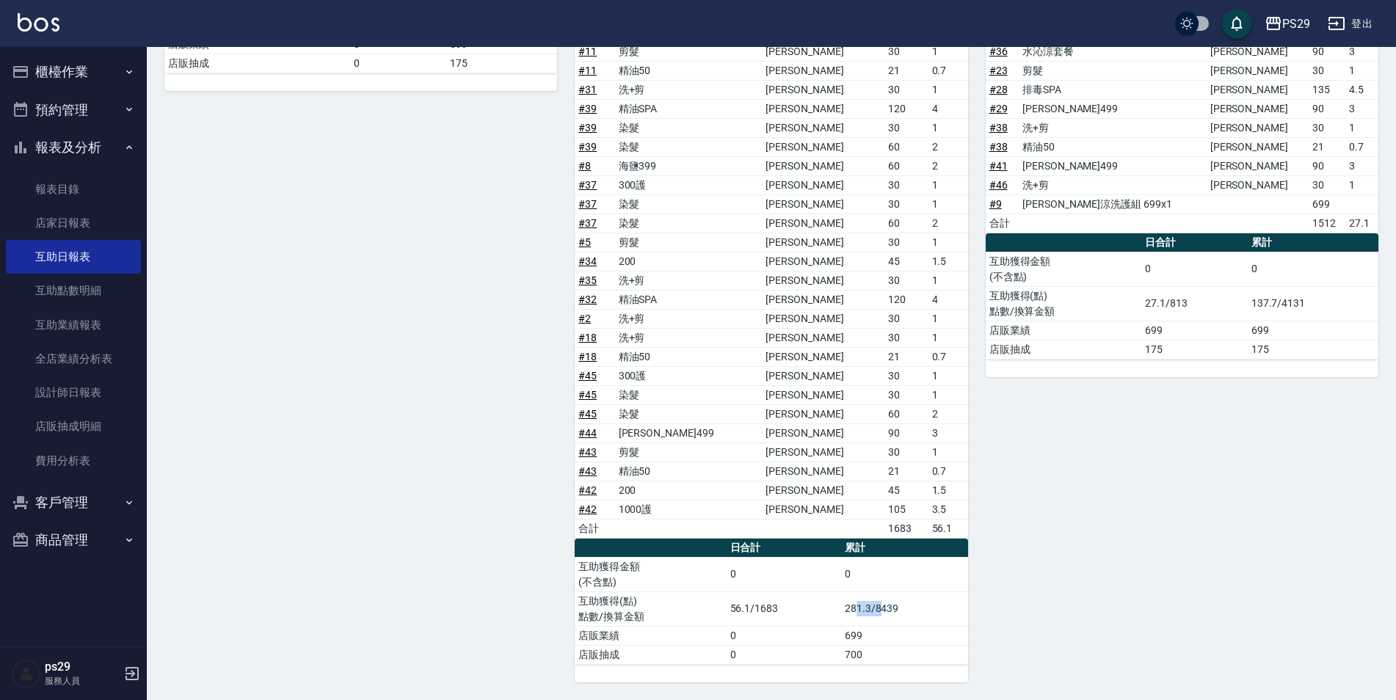
drag, startPoint x: 860, startPoint y: 604, endPoint x: 879, endPoint y: 603, distance: 19.8
click at [879, 603] on td "281.3/8439" at bounding box center [904, 609] width 127 height 35
drag, startPoint x: 879, startPoint y: 603, endPoint x: 879, endPoint y: 634, distance: 30.1
click at [879, 634] on td "699" at bounding box center [904, 635] width 127 height 19
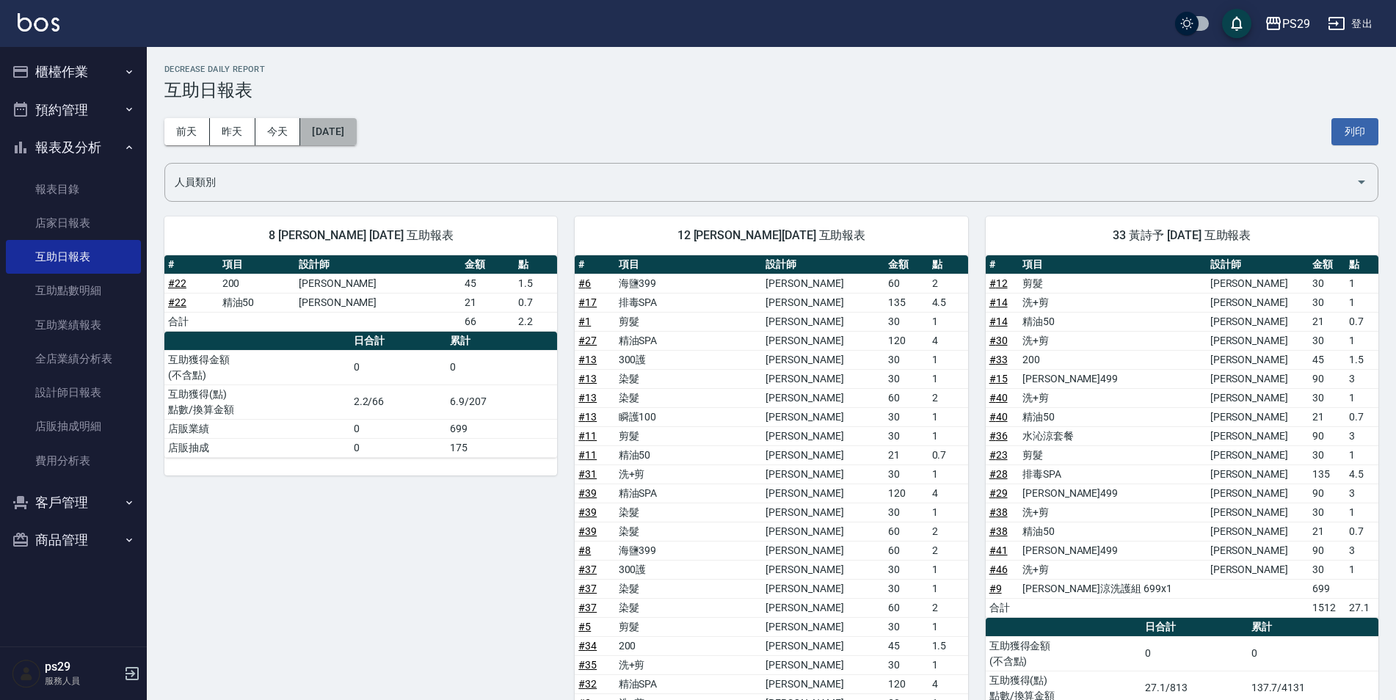
click at [344, 138] on button "[DATE]" at bounding box center [328, 131] width 56 height 27
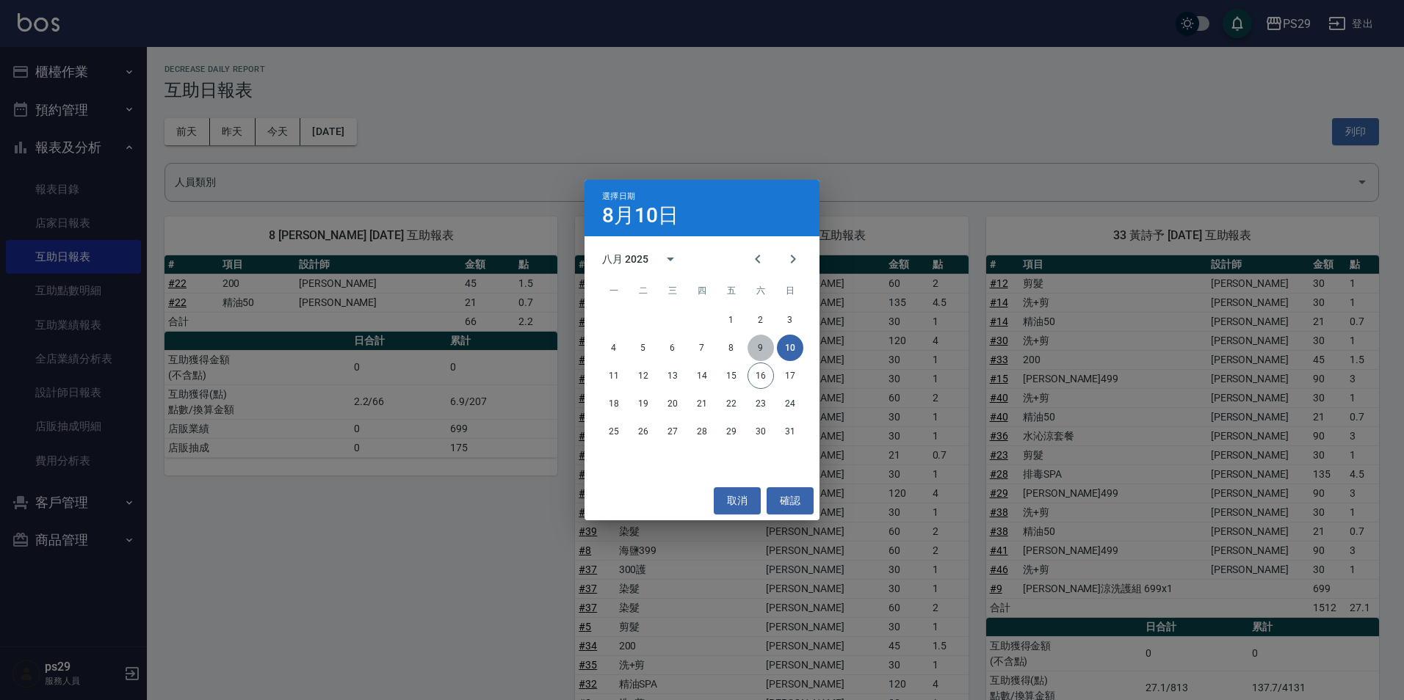
click at [765, 340] on button "9" at bounding box center [760, 348] width 26 height 26
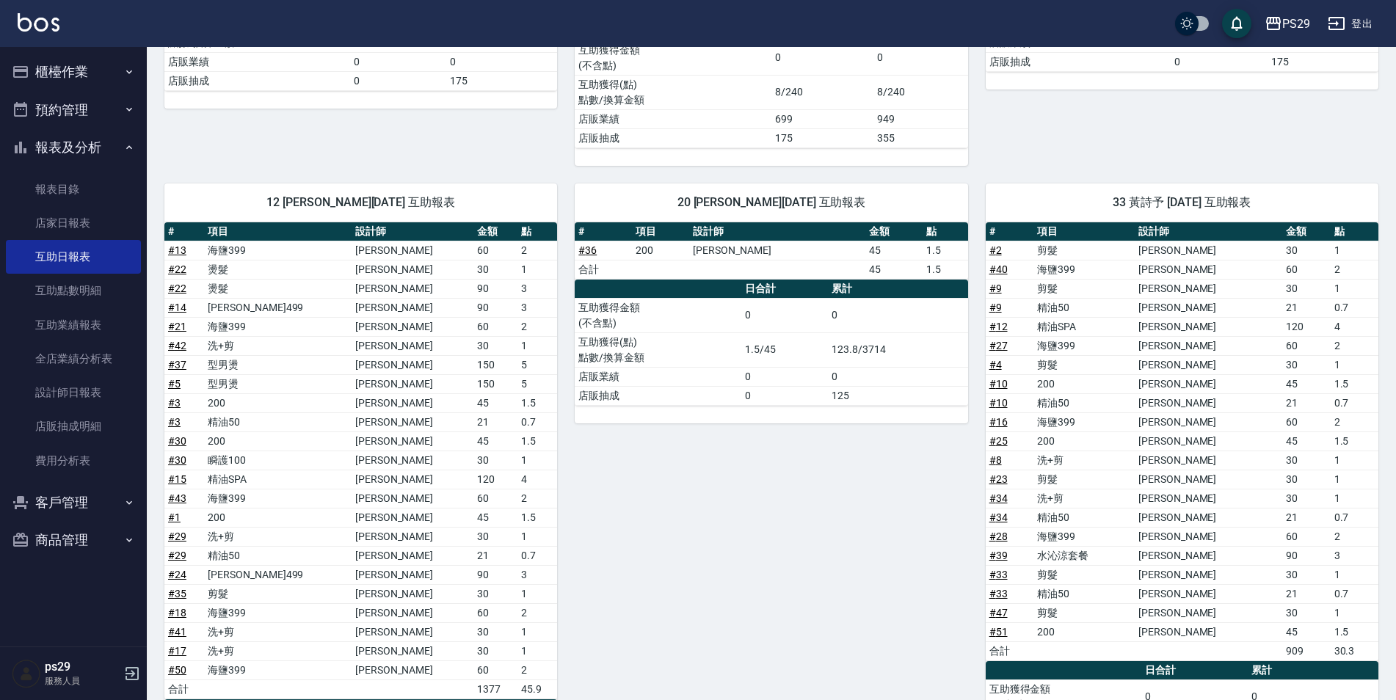
scroll to position [514, 0]
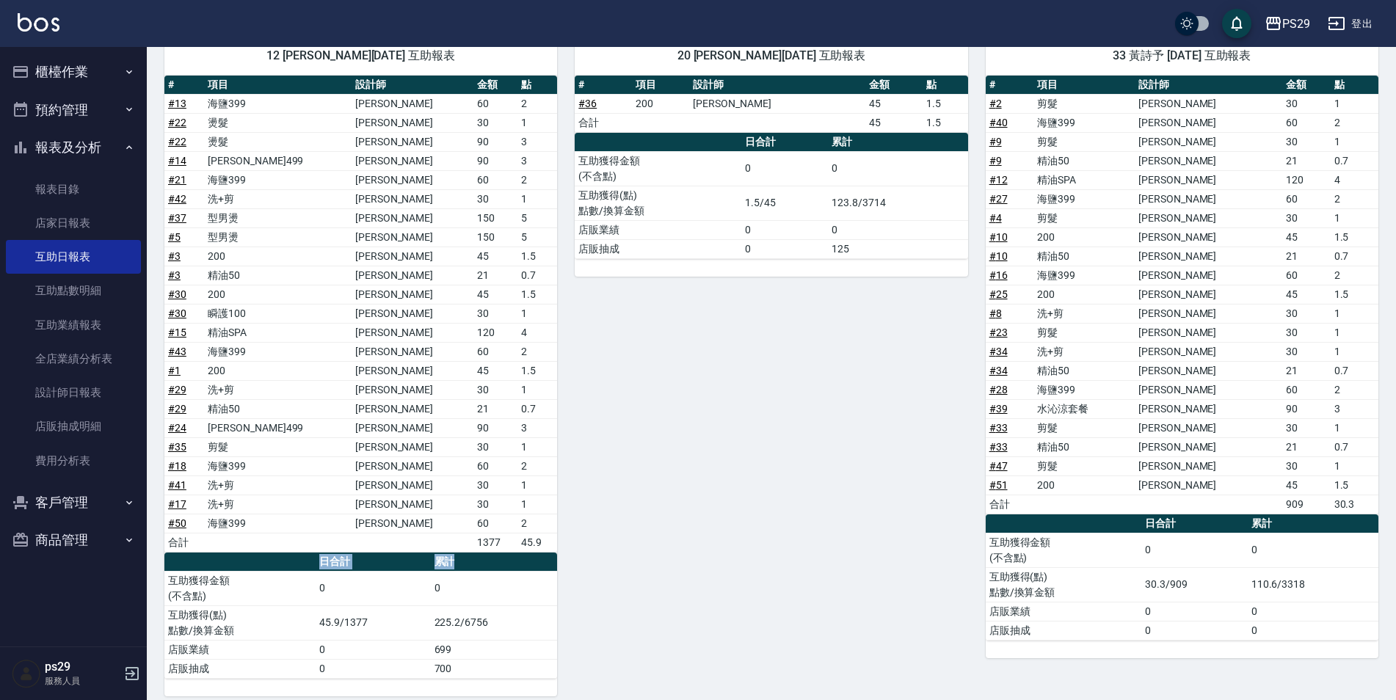
drag, startPoint x: 494, startPoint y: 552, endPoint x: 522, endPoint y: 545, distance: 28.8
click at [522, 545] on div "# 項目 設計師 金額 點 # 13 海鹽399 [PERSON_NAME] 60 2 # 22 燙髮 [PERSON_NAME] 30 1 # 22 燙髮 …" at bounding box center [360, 377] width 393 height 603
drag, startPoint x: 522, startPoint y: 545, endPoint x: 439, endPoint y: 580, distance: 90.1
click at [439, 580] on td "0" at bounding box center [494, 588] width 127 height 35
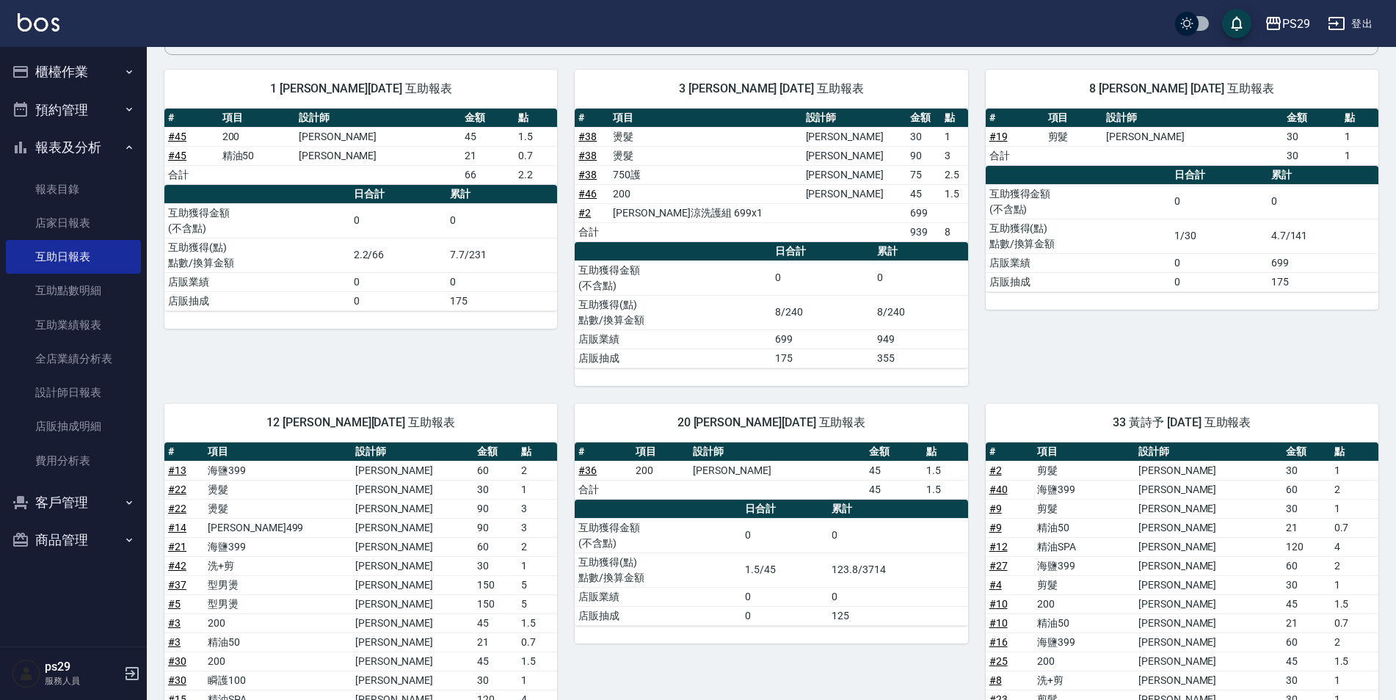
scroll to position [0, 0]
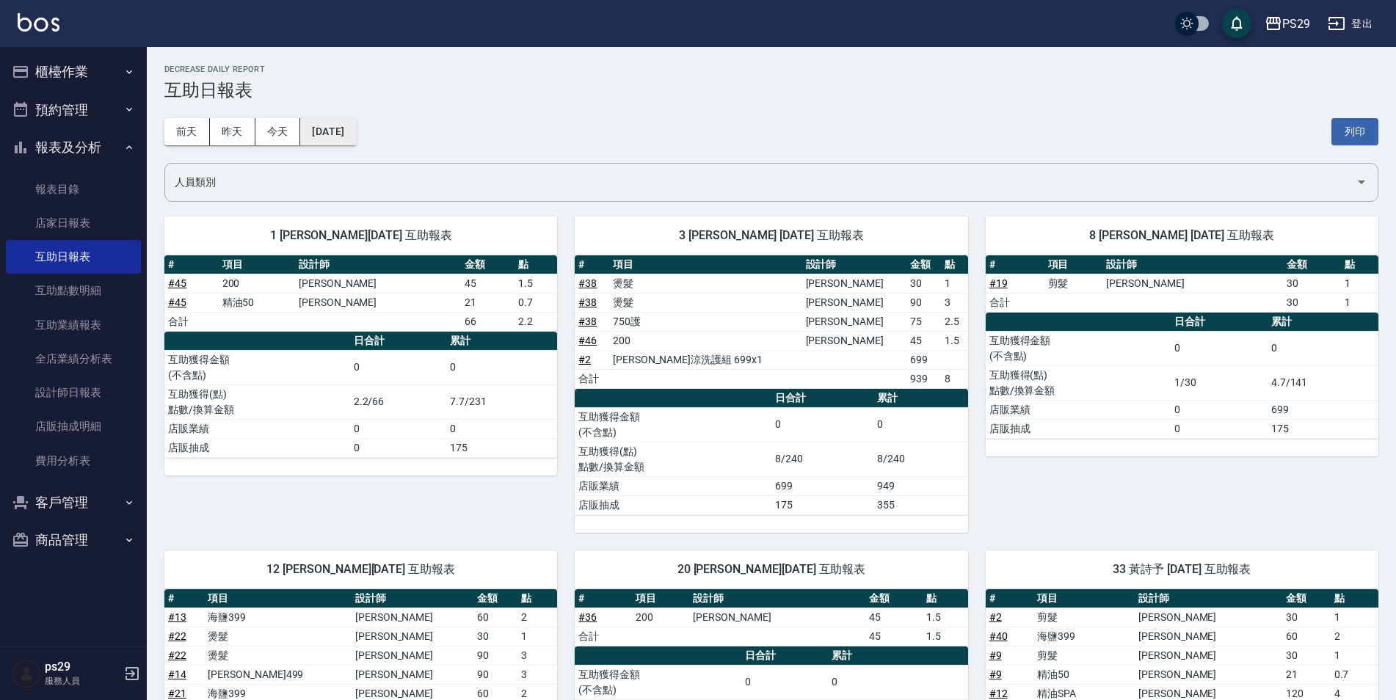
click at [317, 132] on button "[DATE]" at bounding box center [328, 131] width 56 height 27
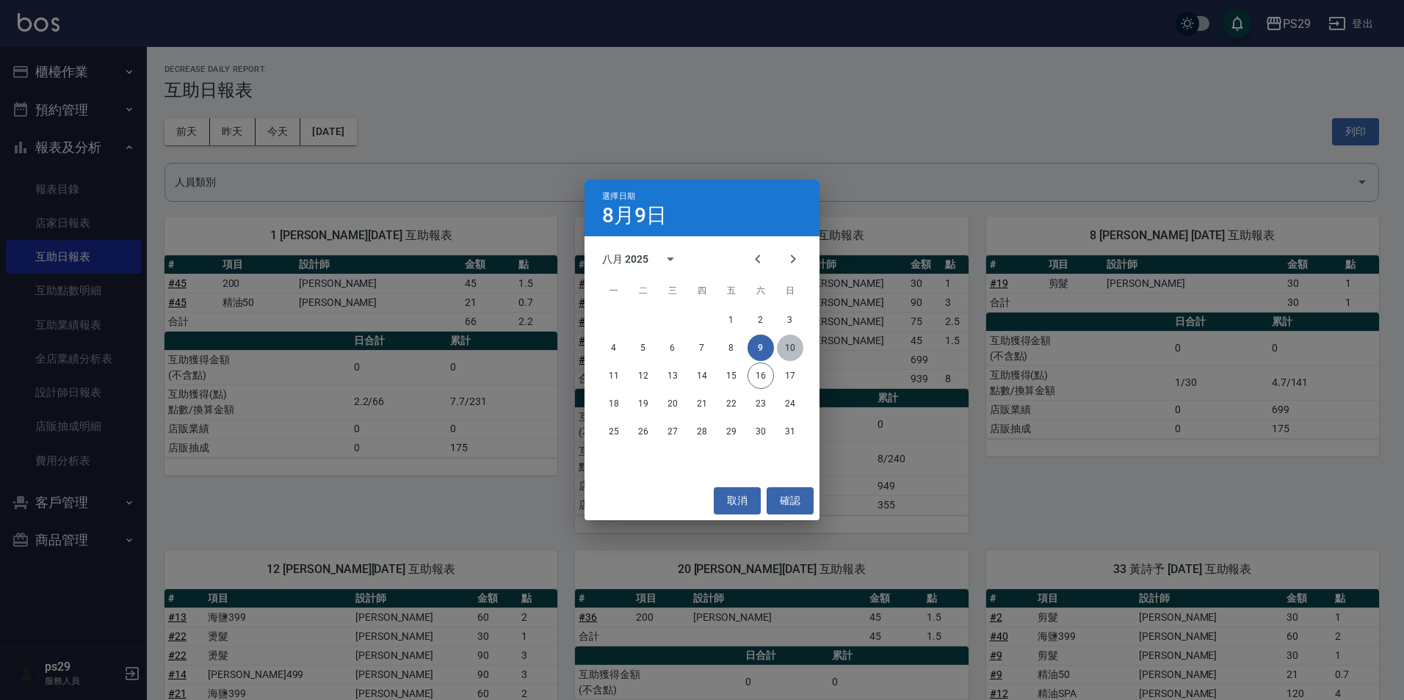
click at [780, 339] on button "10" at bounding box center [790, 348] width 26 height 26
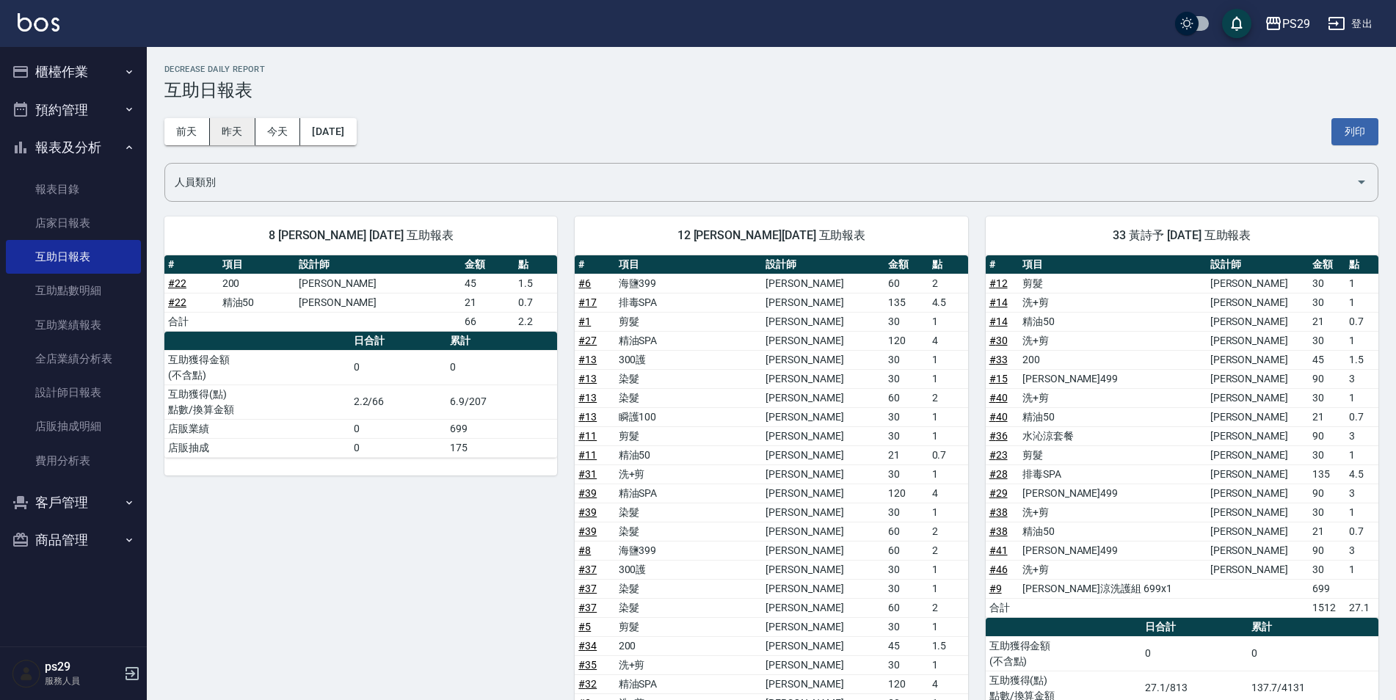
click at [253, 128] on button "昨天" at bounding box center [233, 131] width 46 height 27
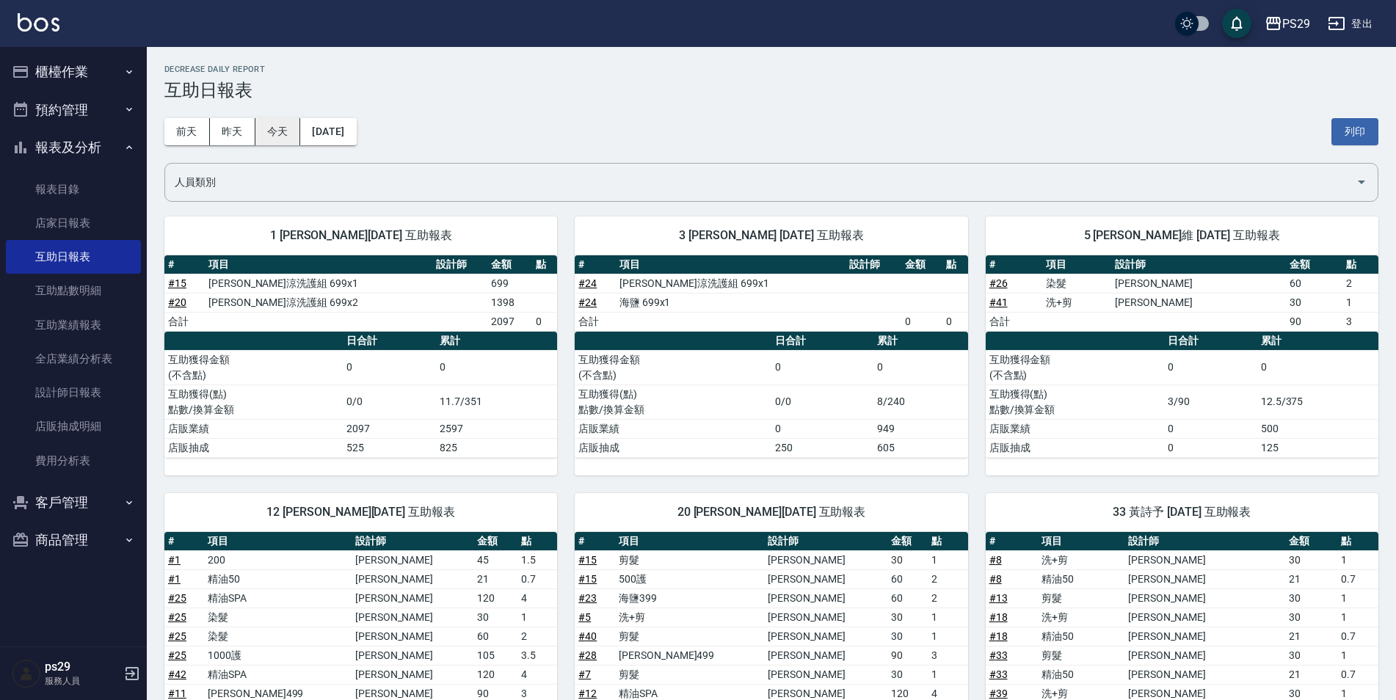
click at [273, 143] on button "今天" at bounding box center [278, 131] width 46 height 27
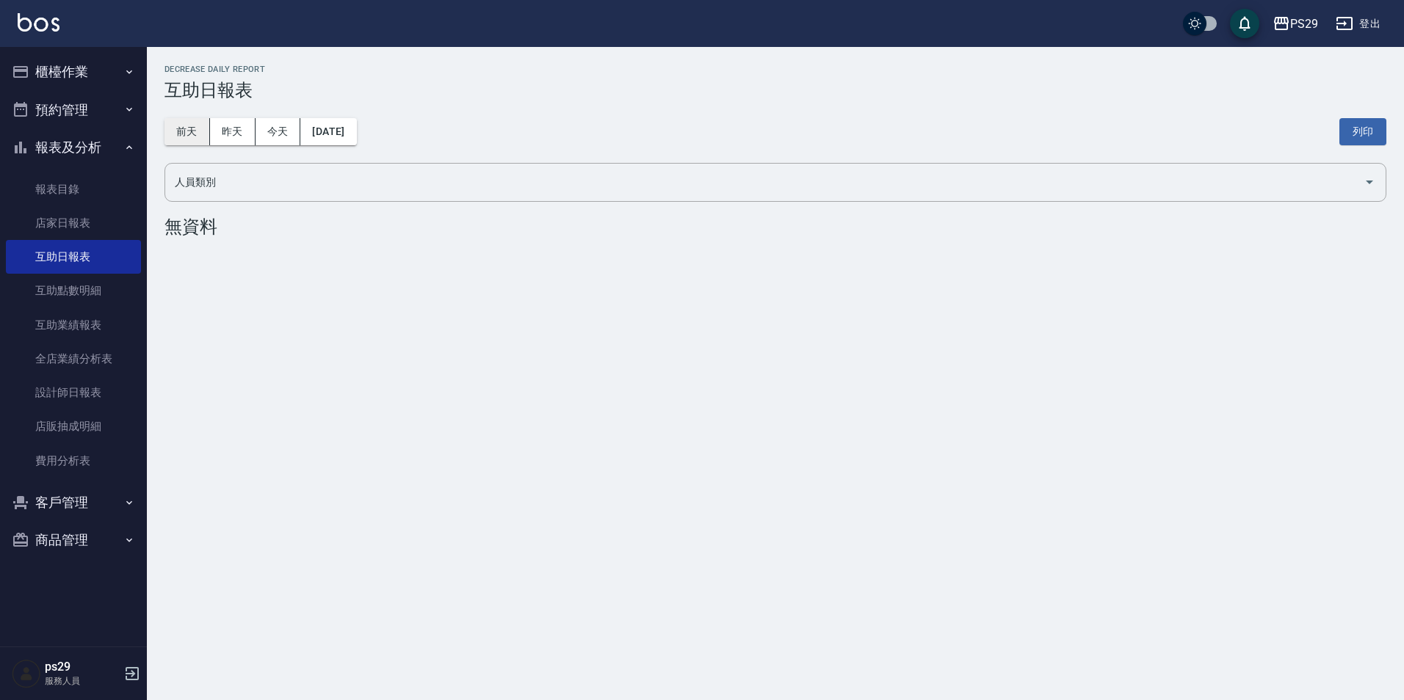
click at [182, 129] on button "前天" at bounding box center [187, 131] width 46 height 27
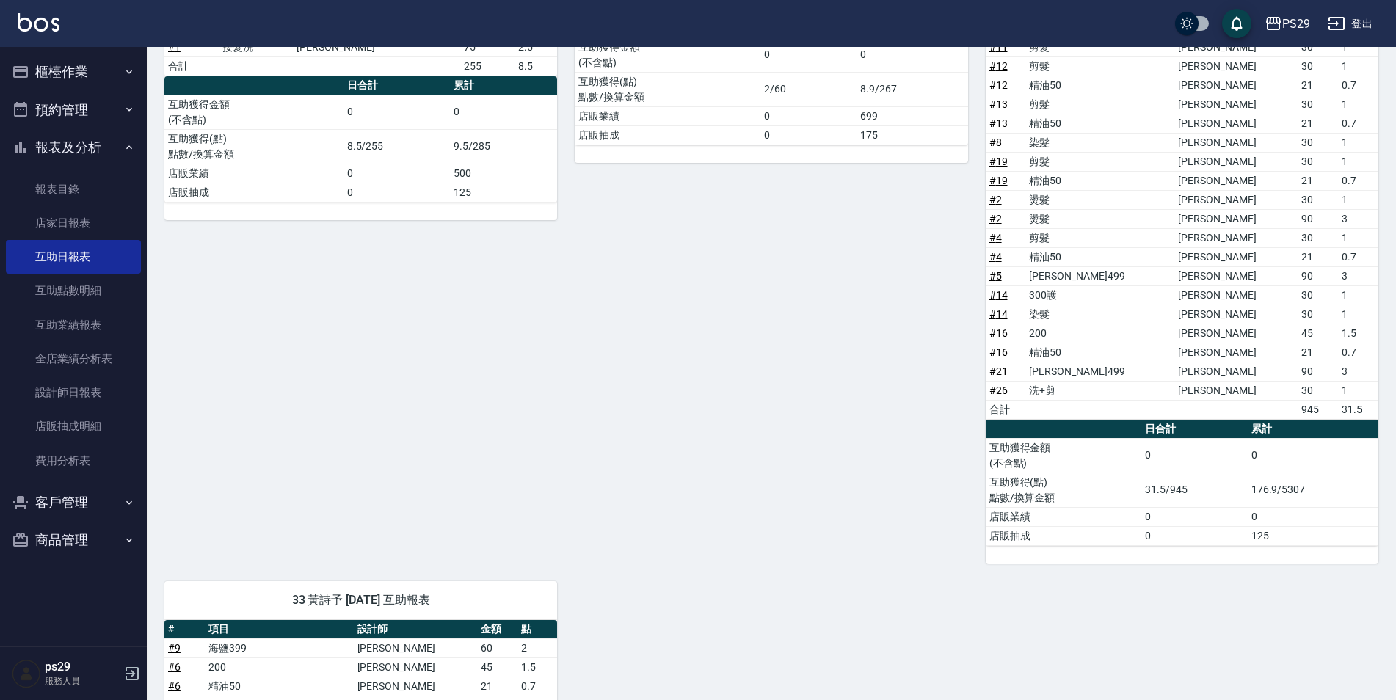
scroll to position [440, 0]
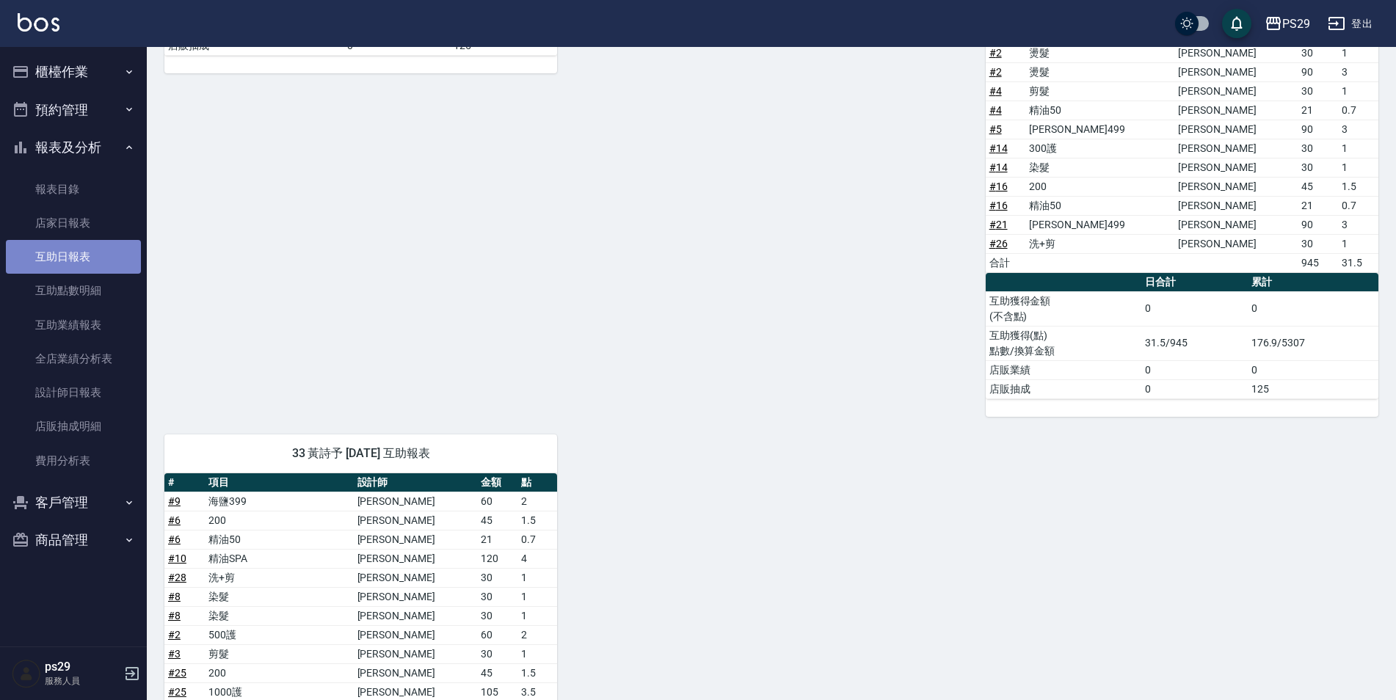
click at [98, 269] on link "互助日報表" at bounding box center [73, 257] width 135 height 34
click at [87, 288] on link "互助點數明細" at bounding box center [73, 291] width 135 height 34
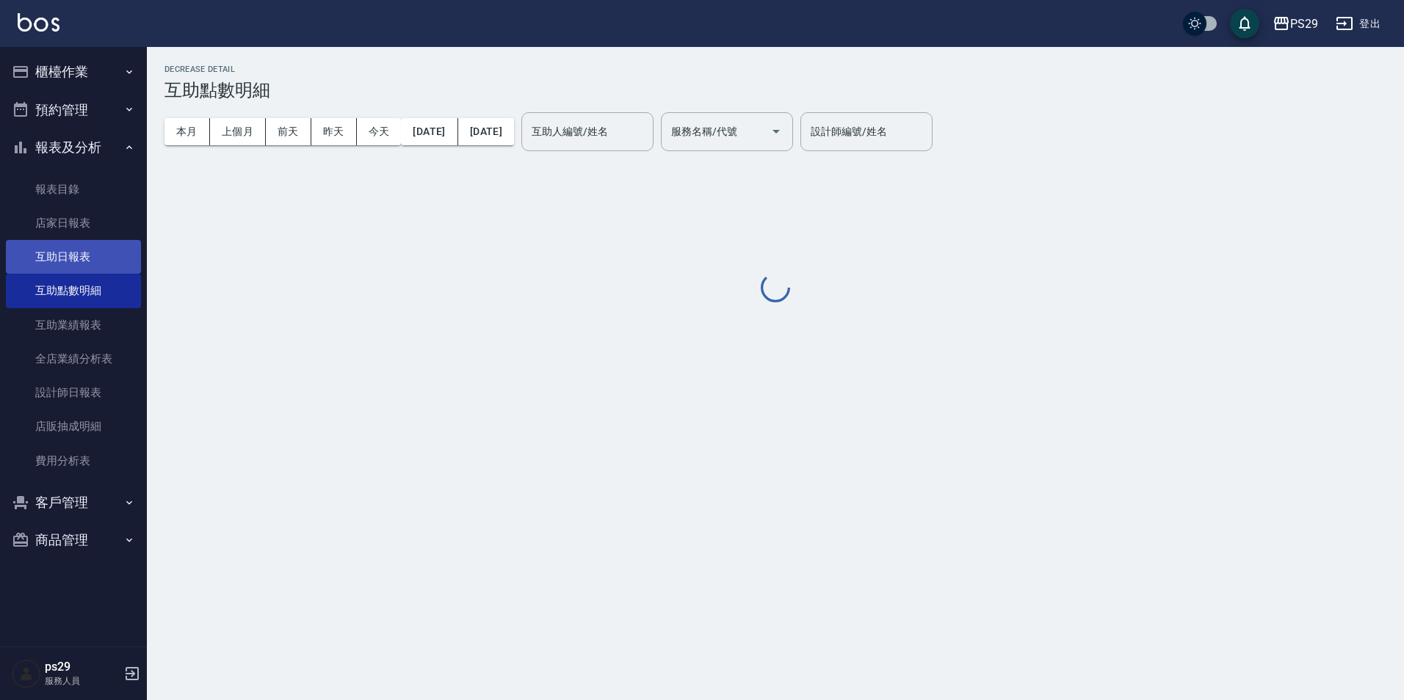
click at [81, 265] on link "互助日報表" at bounding box center [73, 257] width 135 height 34
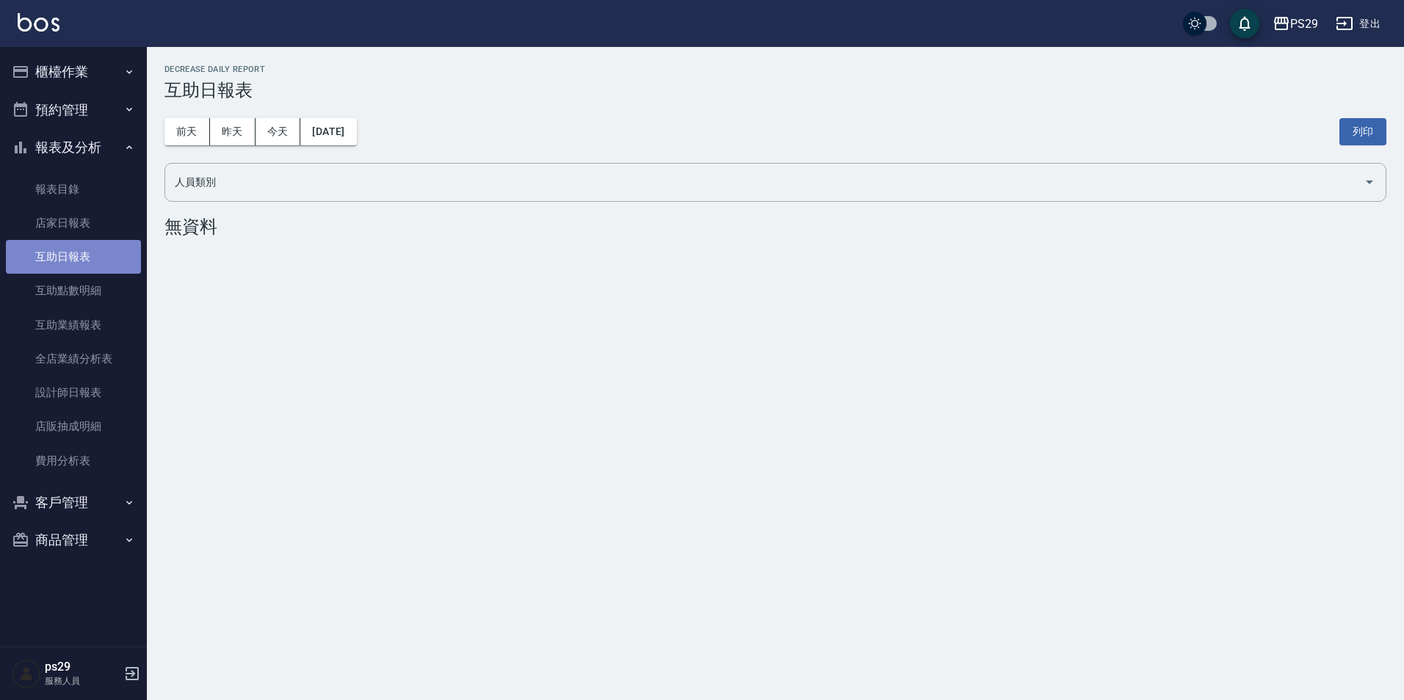
click at [60, 270] on link "互助日報表" at bounding box center [73, 257] width 135 height 34
click at [77, 224] on link "店家日報表" at bounding box center [73, 223] width 135 height 34
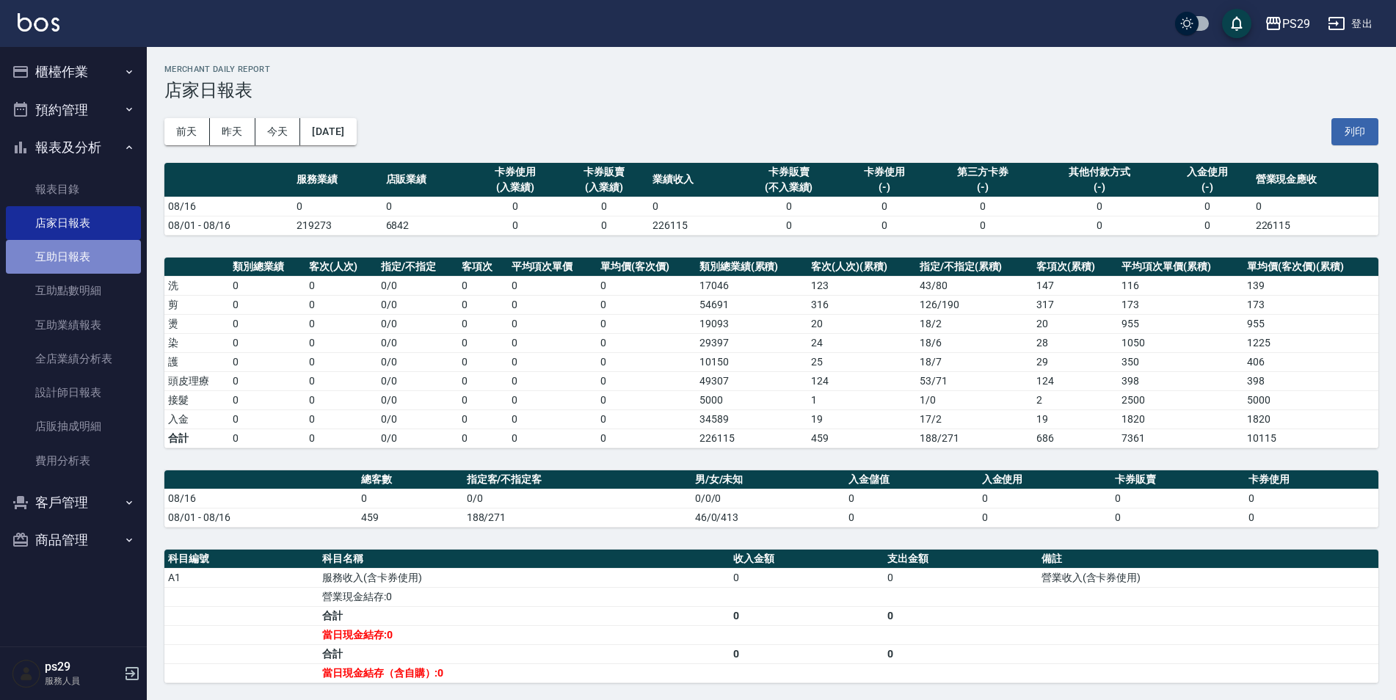
click at [65, 261] on link "互助日報表" at bounding box center [73, 257] width 135 height 34
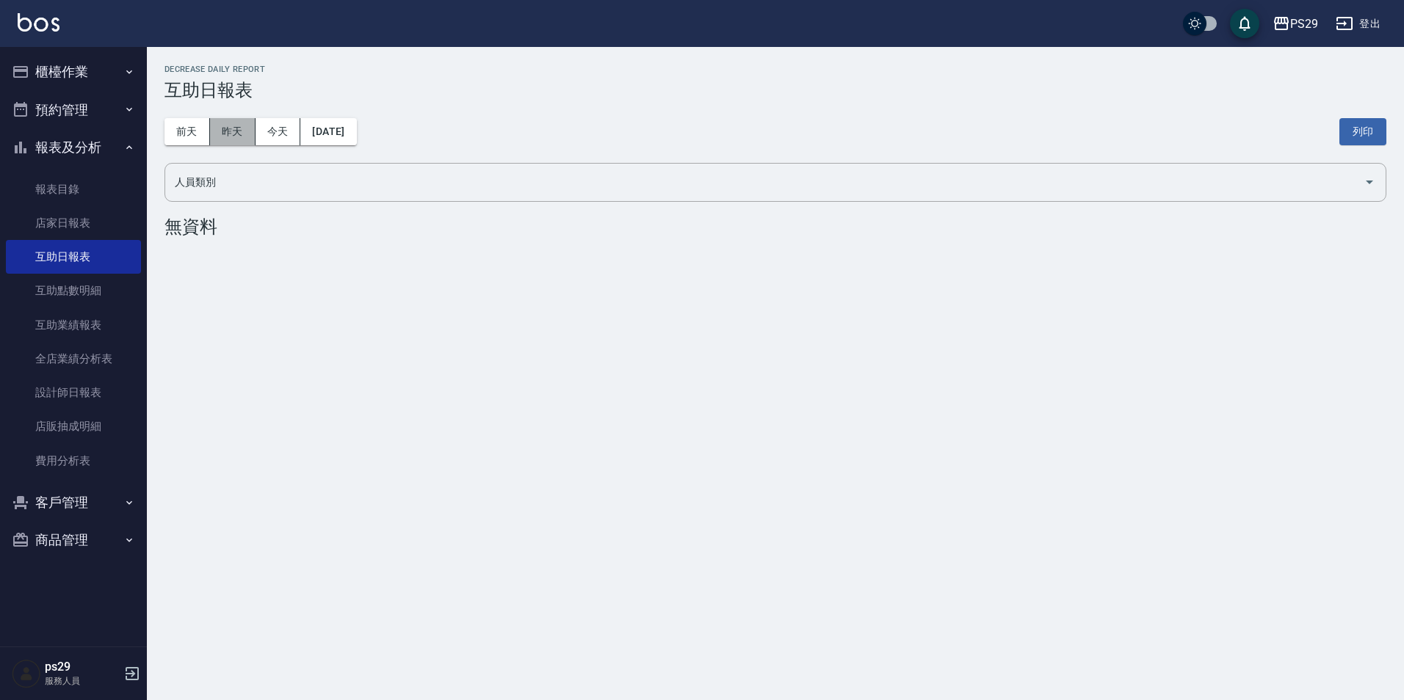
click at [253, 132] on button "昨天" at bounding box center [233, 131] width 46 height 27
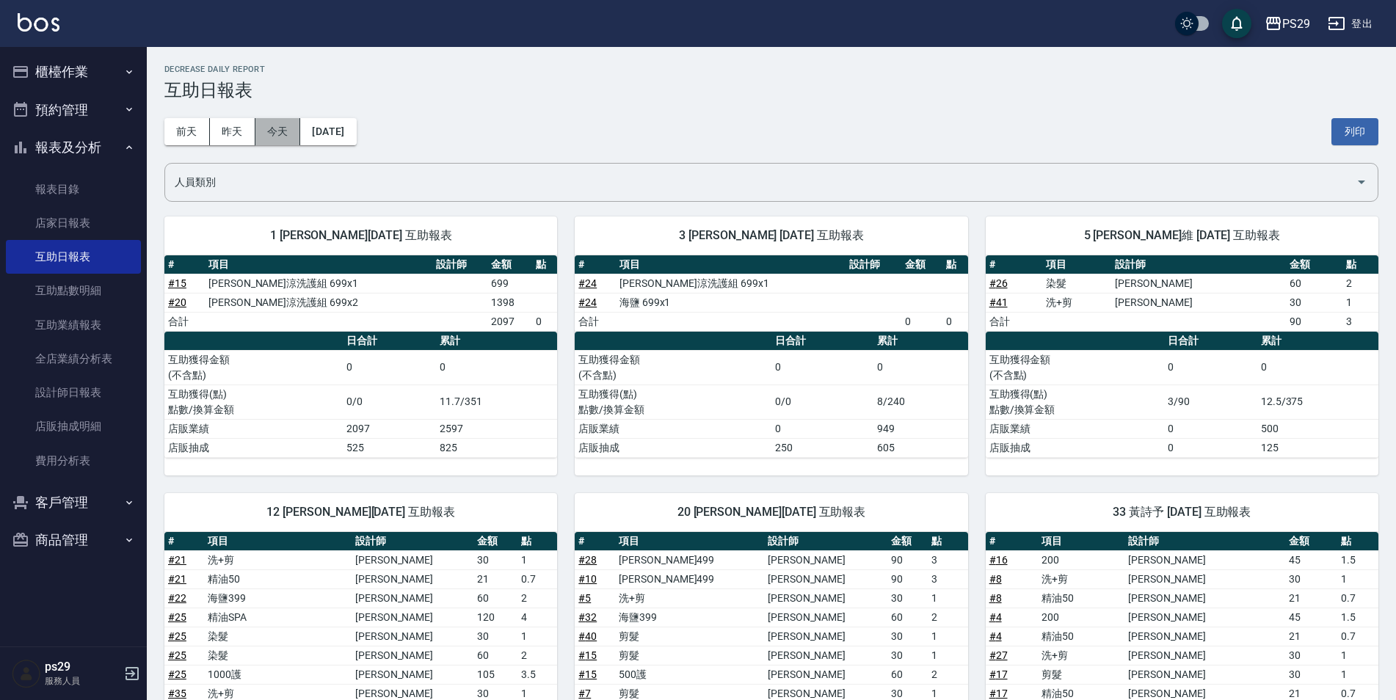
click at [276, 131] on button "今天" at bounding box center [278, 131] width 46 height 27
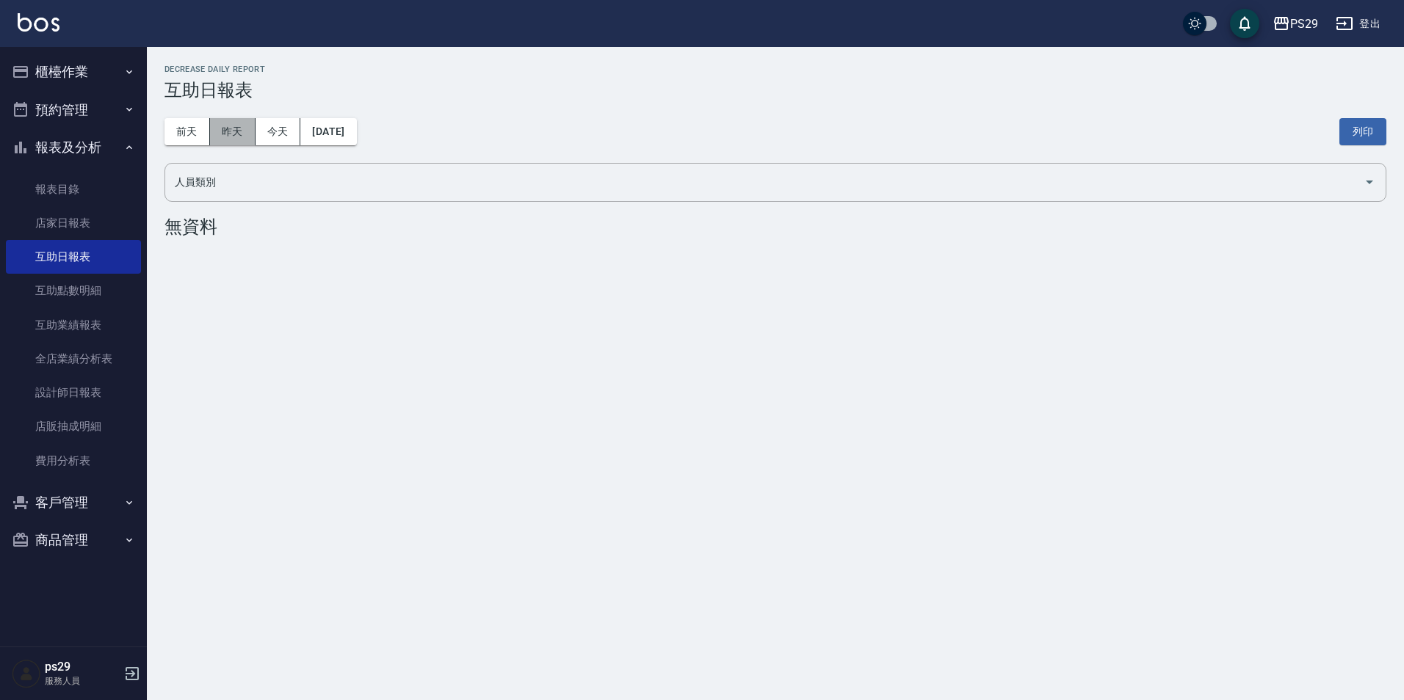
click at [219, 142] on button "昨天" at bounding box center [233, 131] width 46 height 27
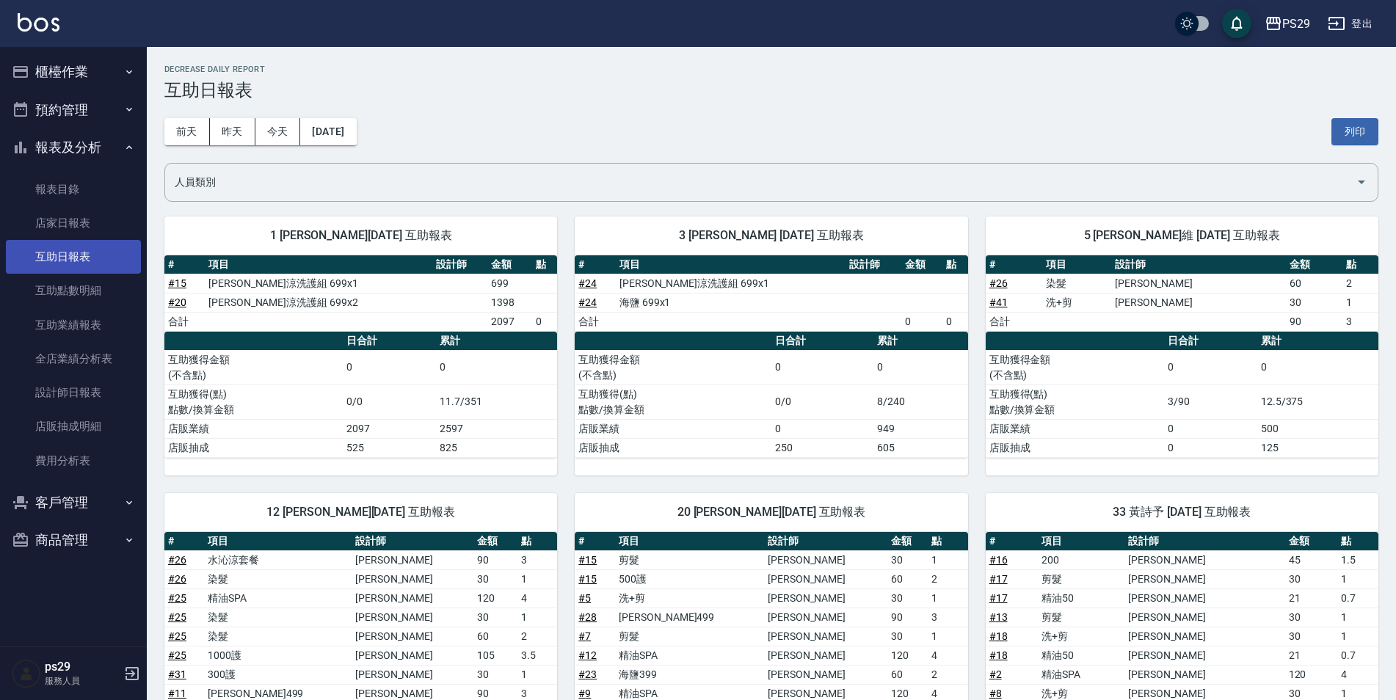
click at [81, 253] on link "互助日報表" at bounding box center [73, 257] width 135 height 34
click at [76, 236] on link "店家日報表" at bounding box center [73, 223] width 135 height 34
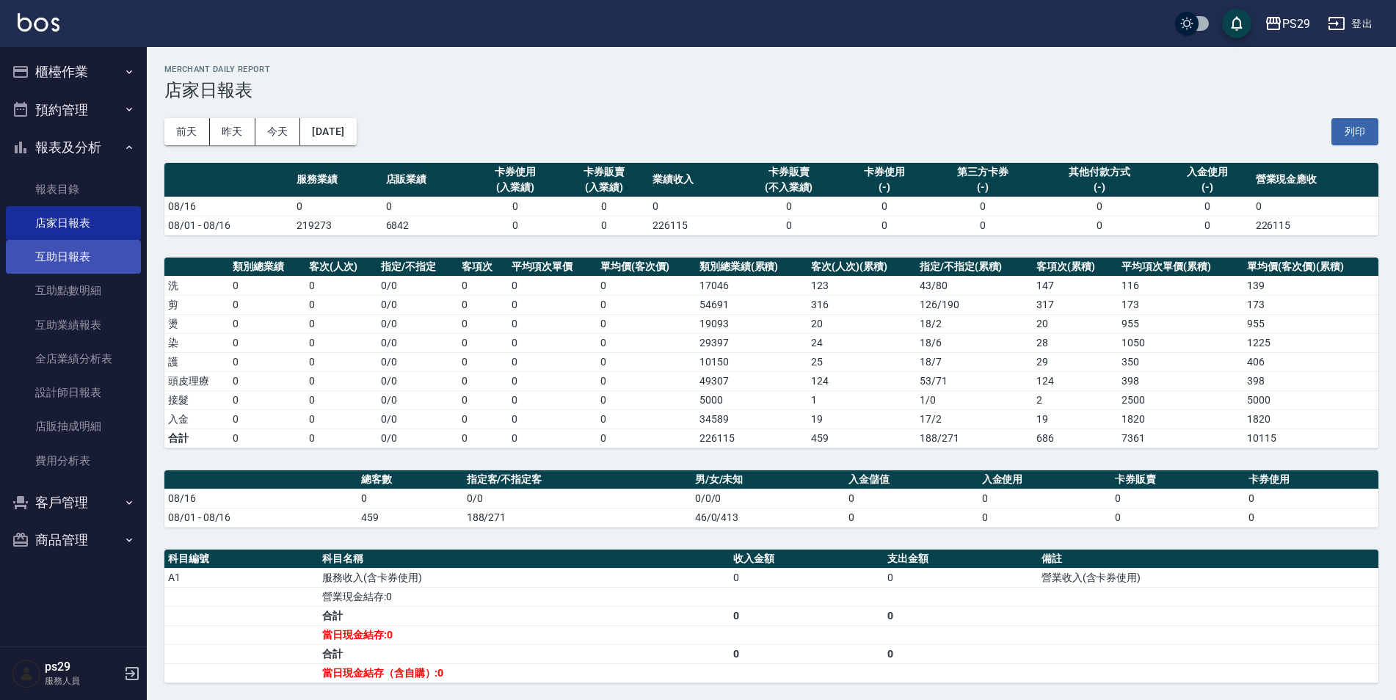
click at [59, 255] on link "互助日報表" at bounding box center [73, 257] width 135 height 34
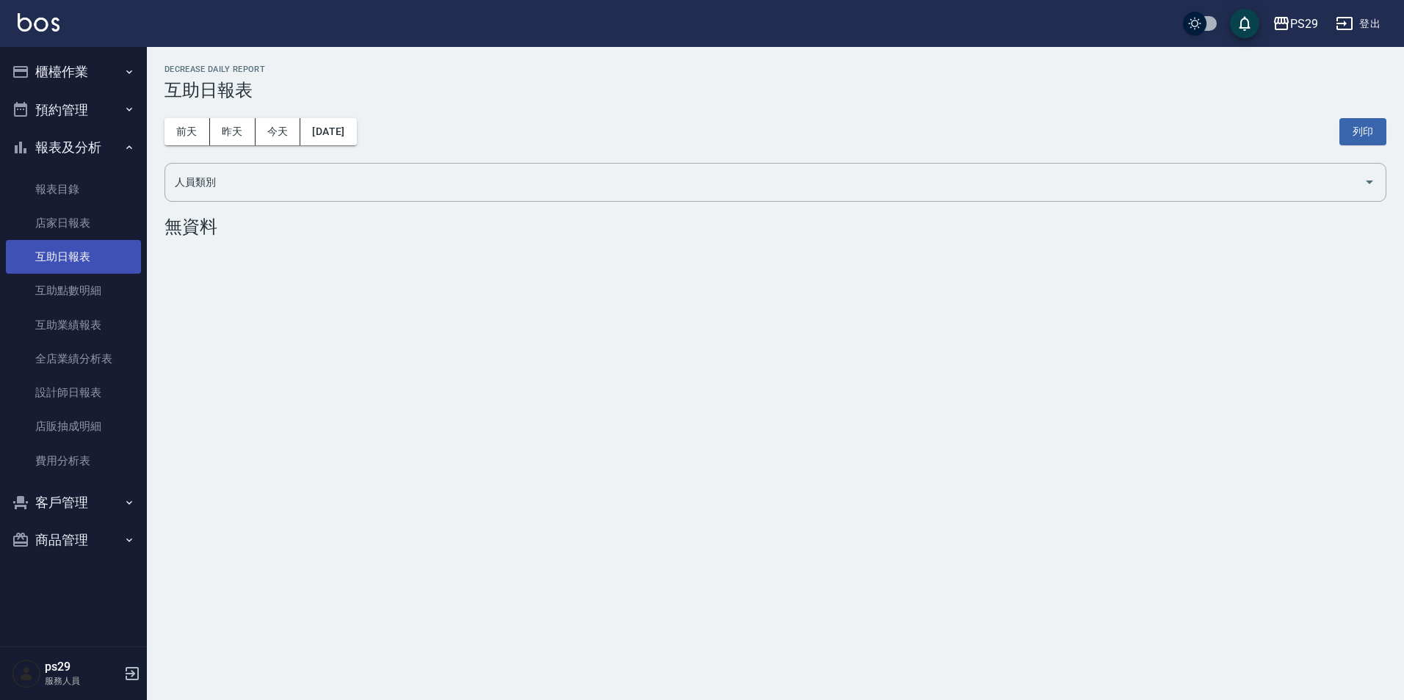
click at [115, 265] on link "互助日報表" at bounding box center [73, 257] width 135 height 34
click at [217, 136] on button "昨天" at bounding box center [233, 131] width 46 height 27
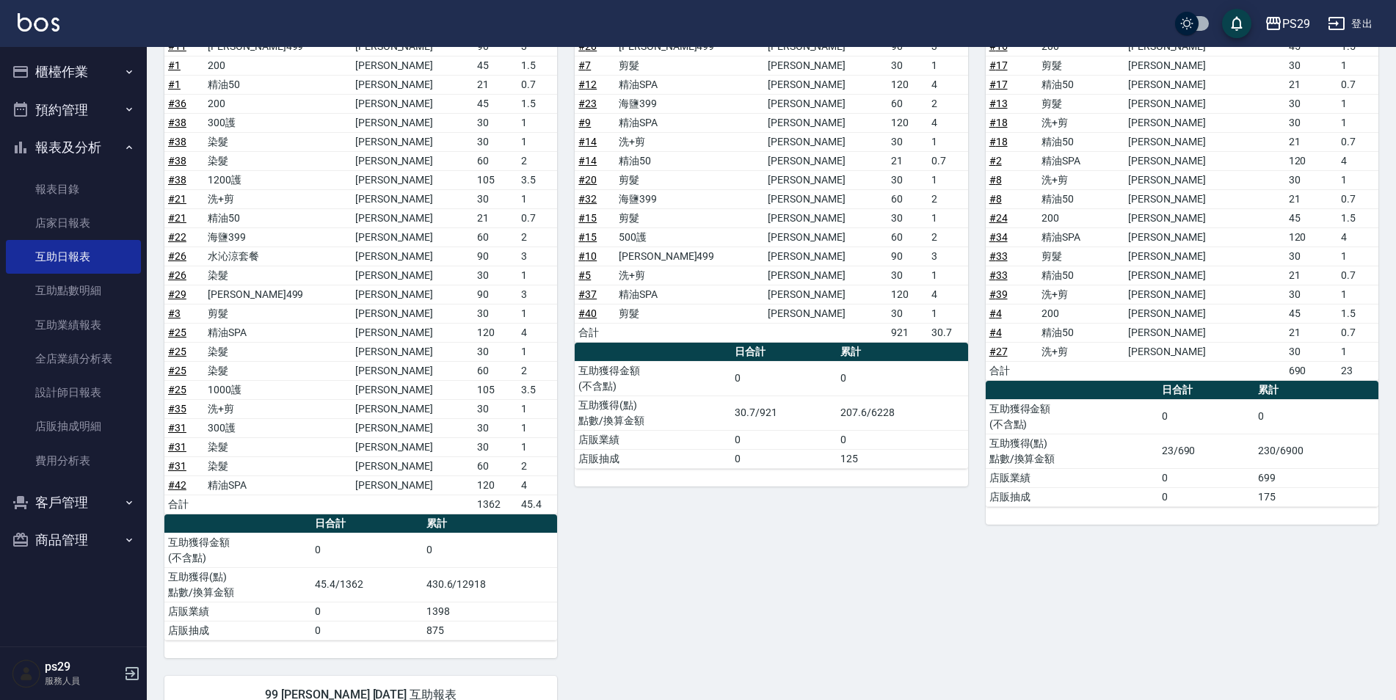
scroll to position [747, 0]
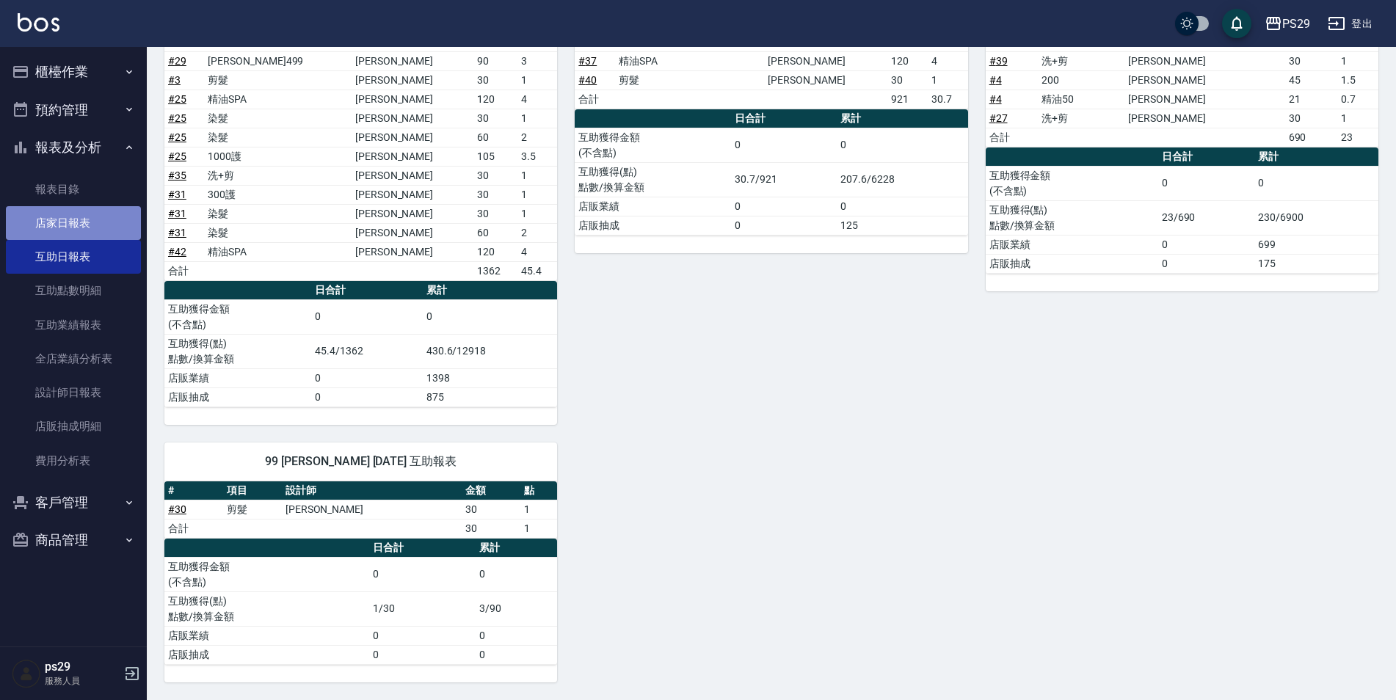
click at [29, 216] on link "店家日報表" at bounding box center [73, 223] width 135 height 34
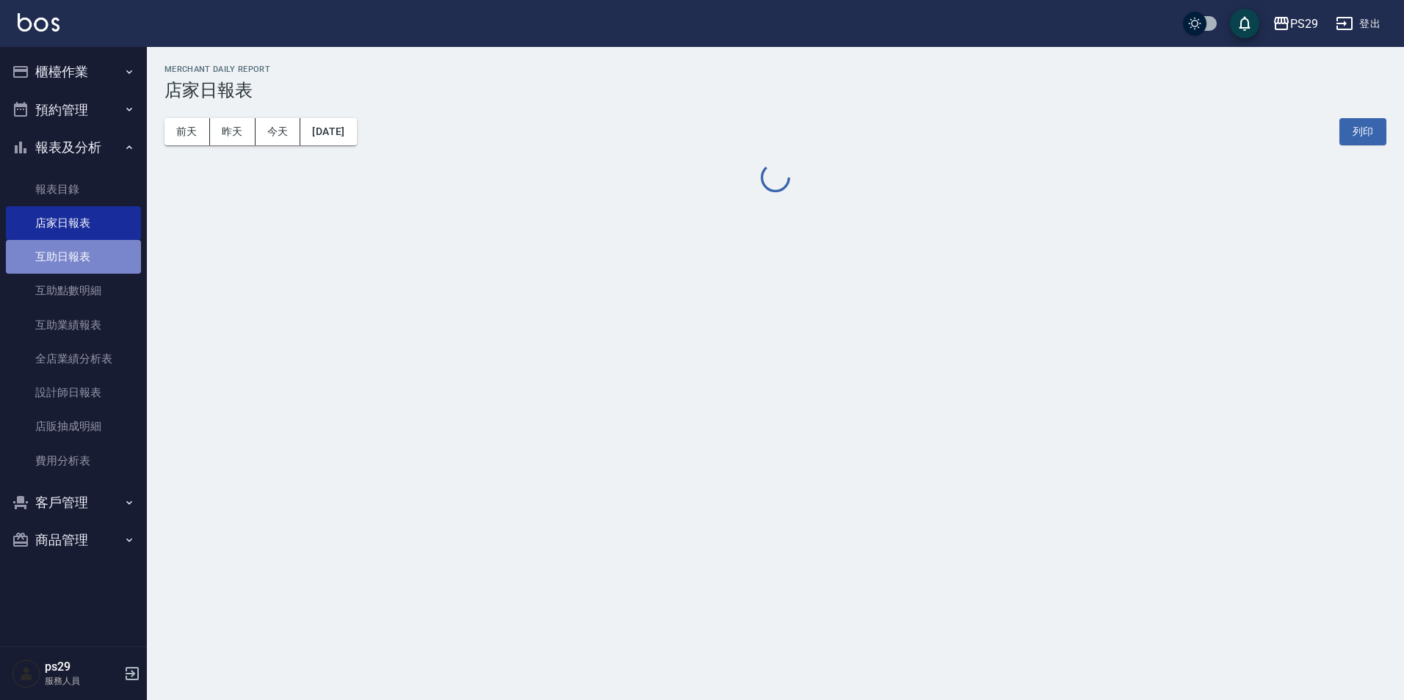
click at [37, 253] on link "互助日報表" at bounding box center [73, 257] width 135 height 34
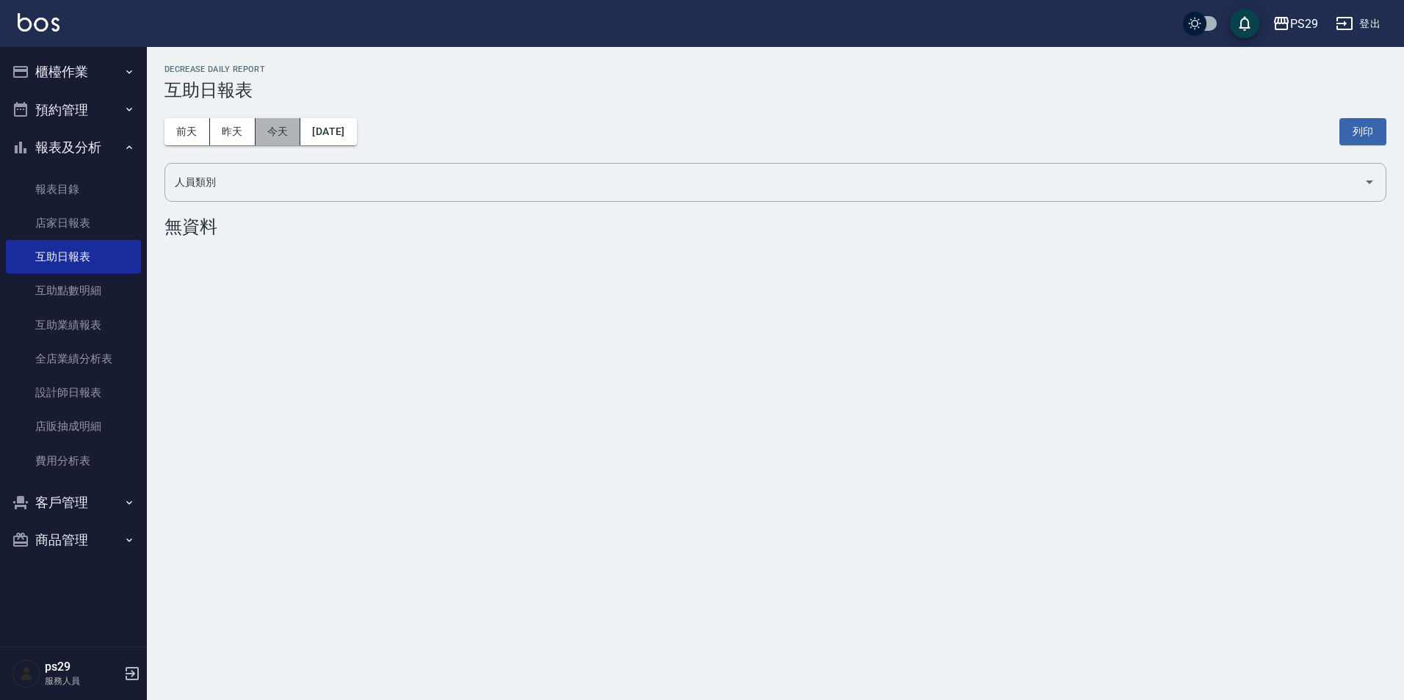
click at [285, 123] on button "今天" at bounding box center [278, 131] width 46 height 27
click at [237, 124] on button "昨天" at bounding box center [233, 131] width 46 height 27
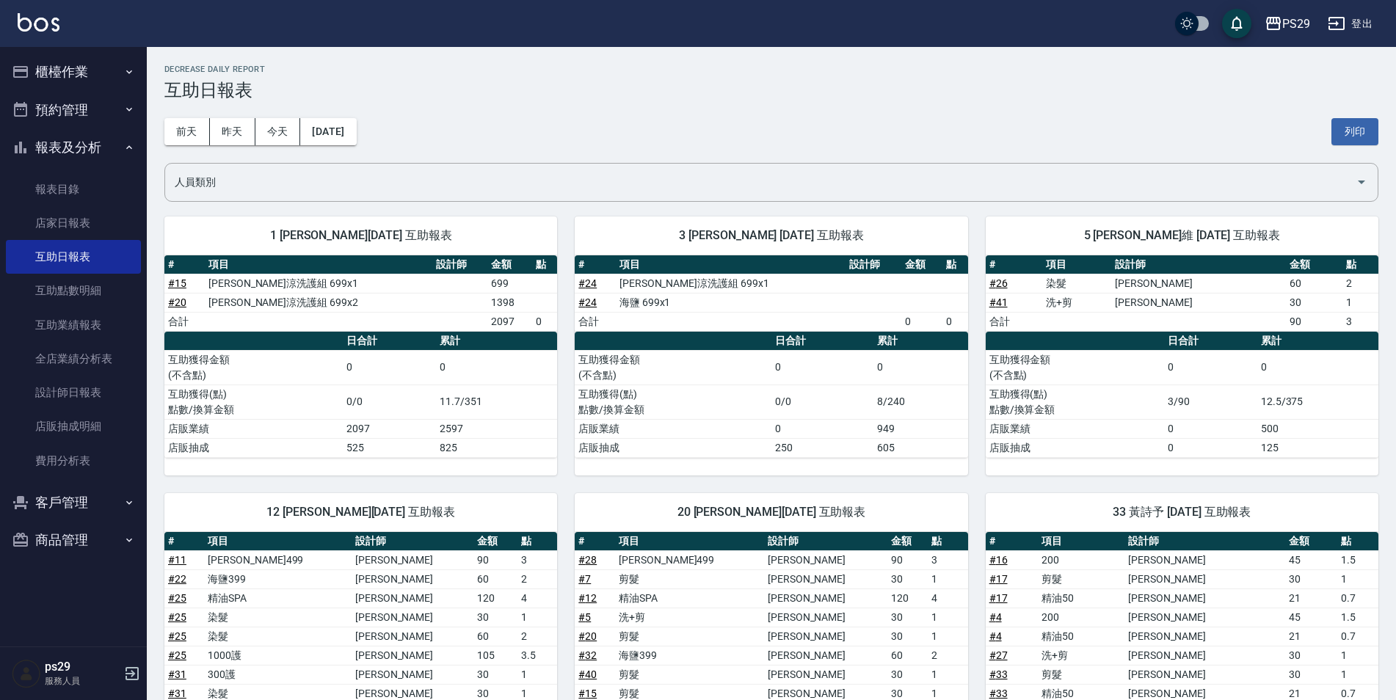
scroll to position [367, 0]
